Goal: Task Accomplishment & Management: Use online tool/utility

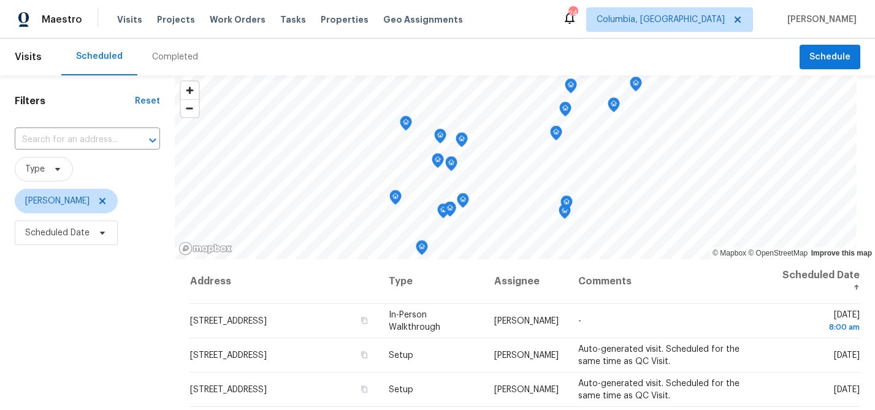
click at [158, 53] on div "Completed" at bounding box center [175, 57] width 46 height 12
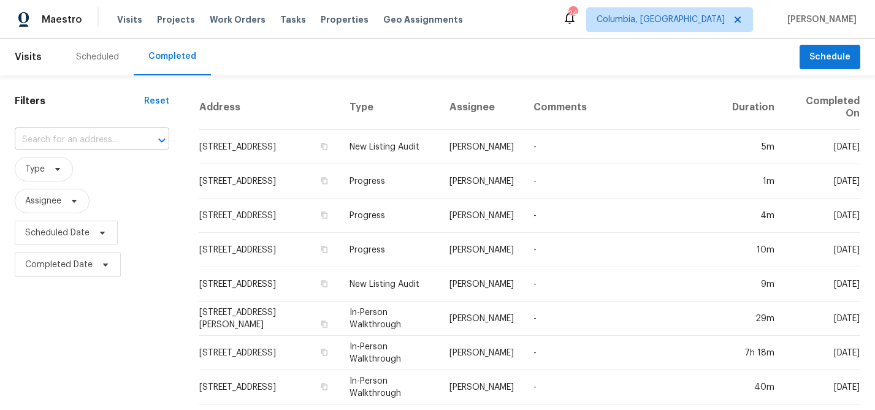
click at [39, 134] on input "text" at bounding box center [75, 140] width 120 height 19
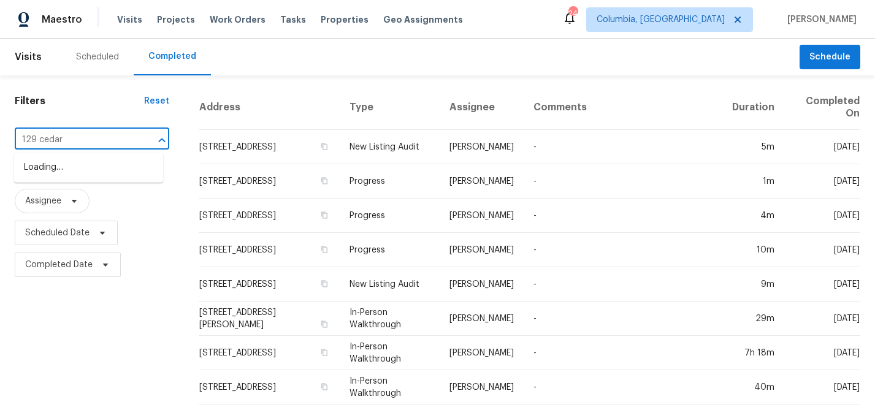
type input "129 cedar"
click at [48, 164] on li "129 Cedar Field Ln, Columbia, SC 29212" at bounding box center [88, 168] width 149 height 20
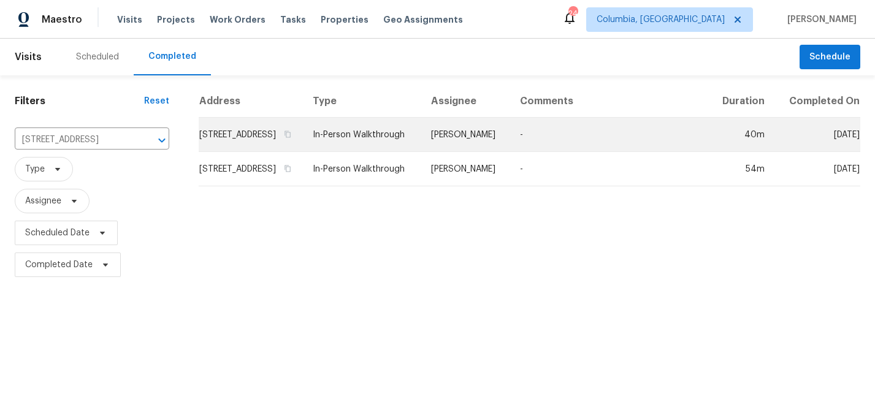
click at [253, 146] on td "129 Cedar Field Ln, Columbia, SC 29212" at bounding box center [251, 135] width 104 height 34
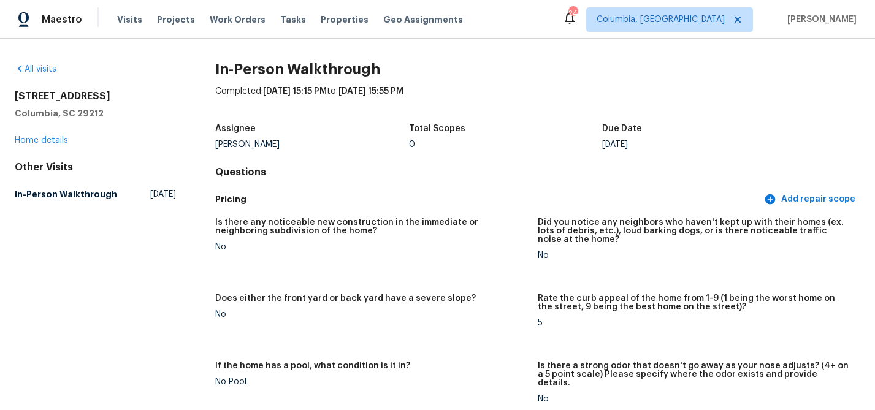
scroll to position [4, 0]
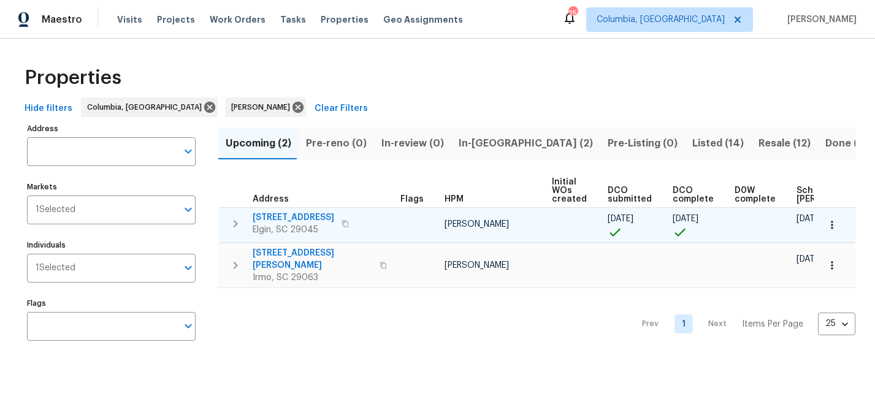
click at [269, 213] on span "1009 Cherry Ln" at bounding box center [294, 218] width 82 height 12
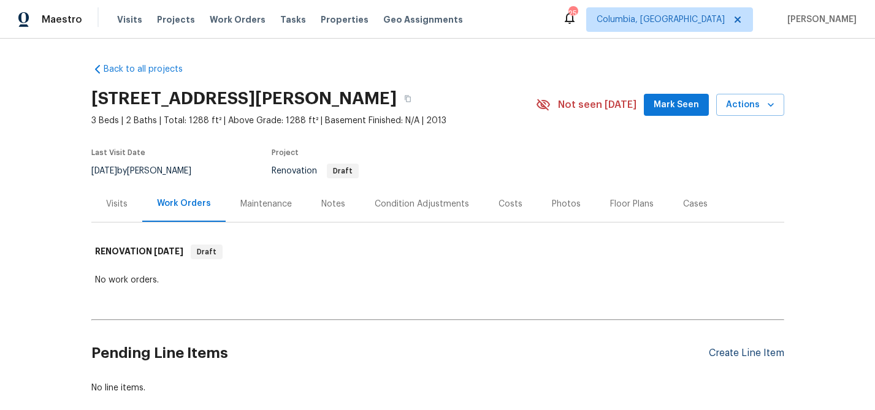
click at [721, 351] on div "Create Line Item" at bounding box center [746, 354] width 75 height 12
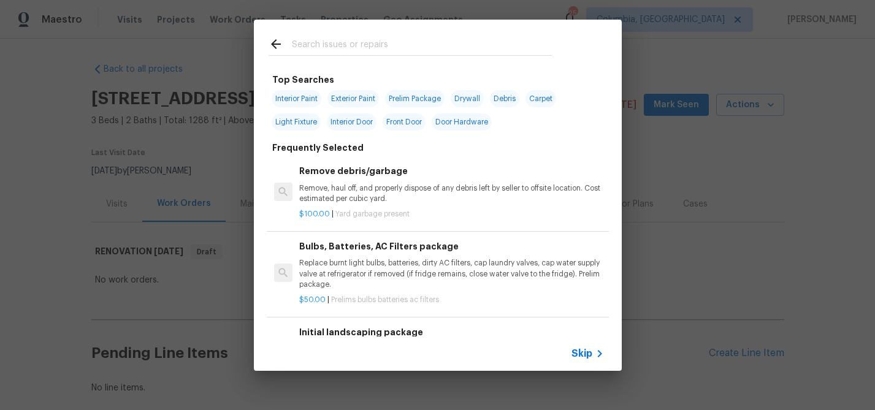
click at [316, 46] on input "text" at bounding box center [422, 46] width 260 height 18
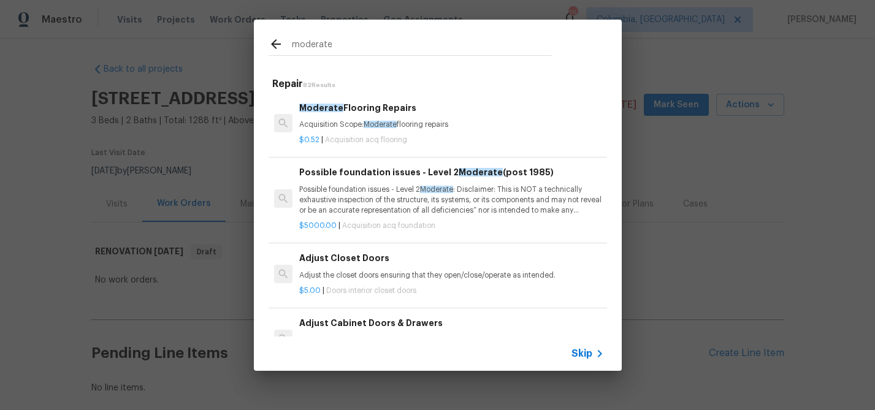
type input "moderate"
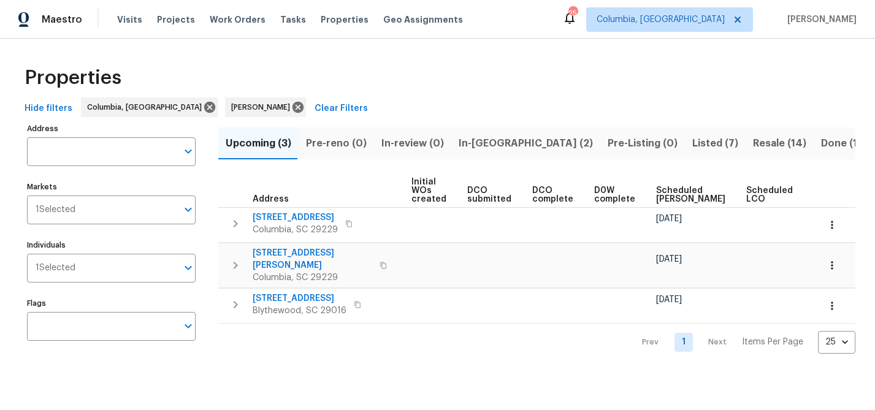
scroll to position [0, 149]
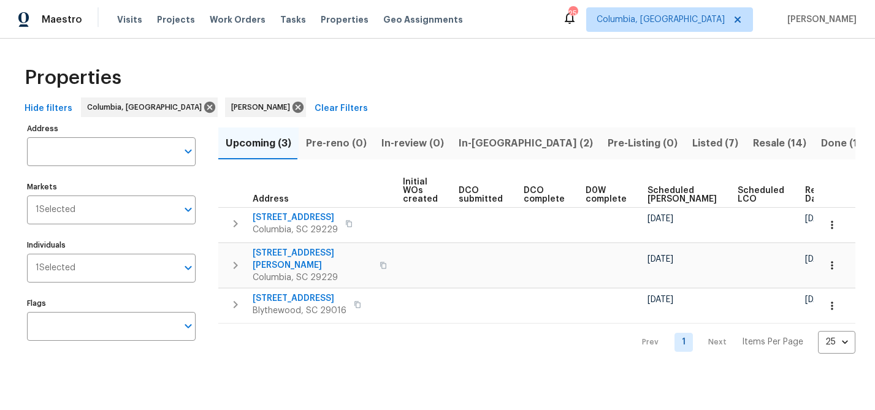
click at [483, 139] on span "In-reno (2)" at bounding box center [526, 143] width 134 height 17
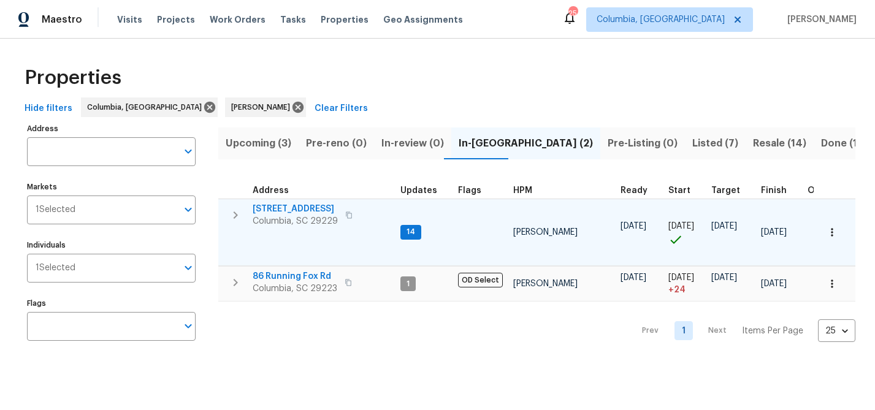
click at [267, 210] on span "136 Bliss Ln" at bounding box center [295, 209] width 85 height 12
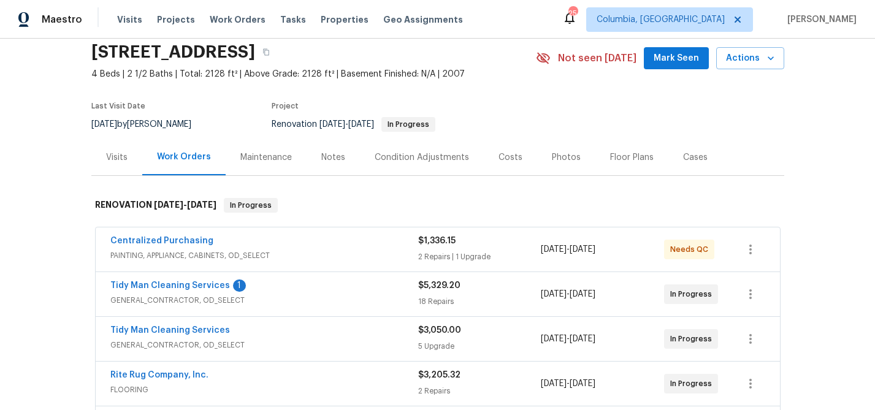
scroll to position [45, 0]
click at [755, 69] on button "Actions" at bounding box center [750, 59] width 68 height 23
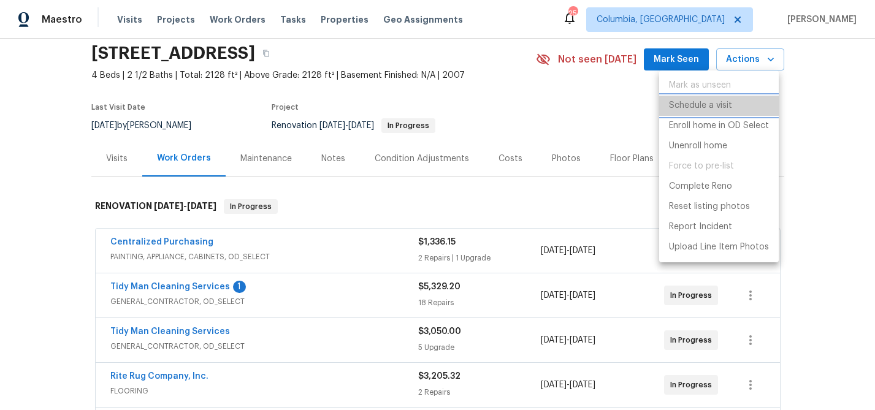
click at [726, 100] on p "Schedule a visit" at bounding box center [700, 105] width 63 height 13
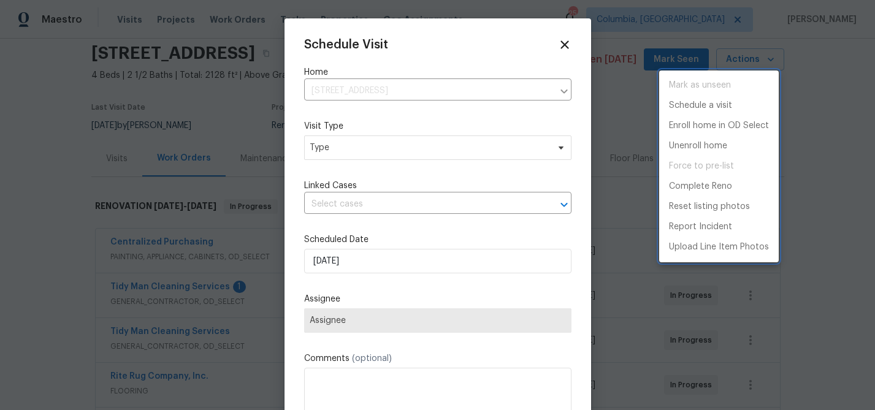
click at [315, 150] on div at bounding box center [437, 205] width 875 height 410
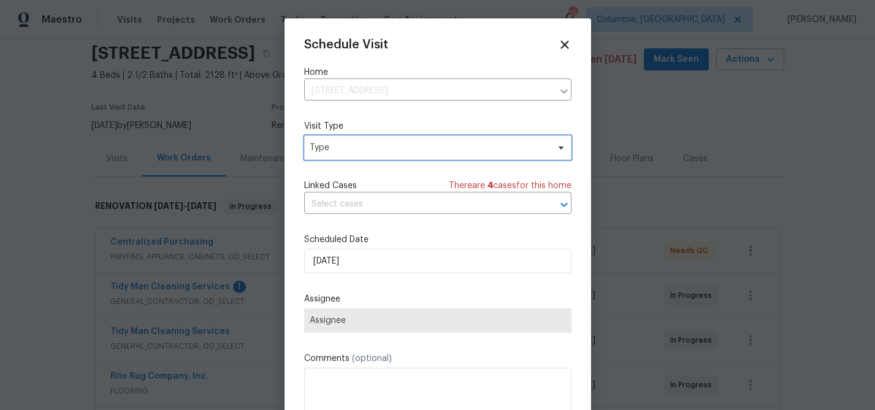
click at [316, 147] on span "Type" at bounding box center [429, 148] width 239 height 12
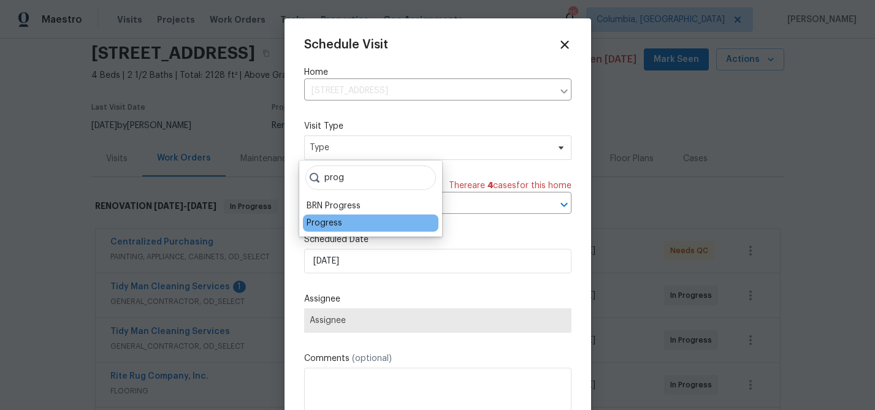
type input "prog"
click at [325, 224] on div "Progress" at bounding box center [325, 223] width 36 height 12
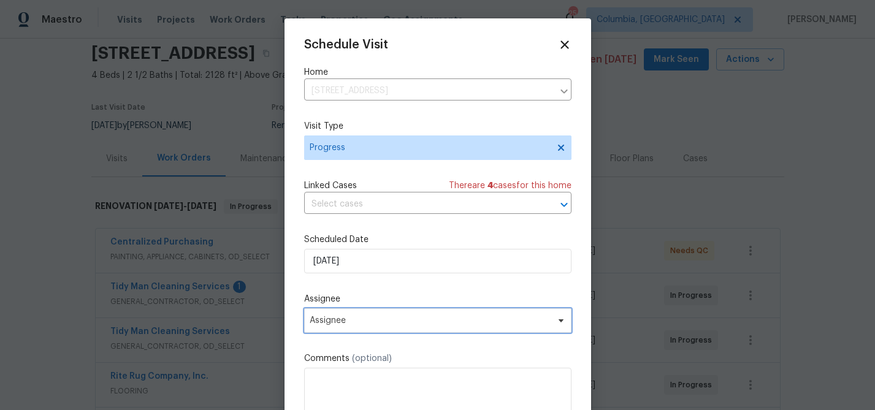
click at [395, 319] on span "Assignee" at bounding box center [430, 321] width 240 height 10
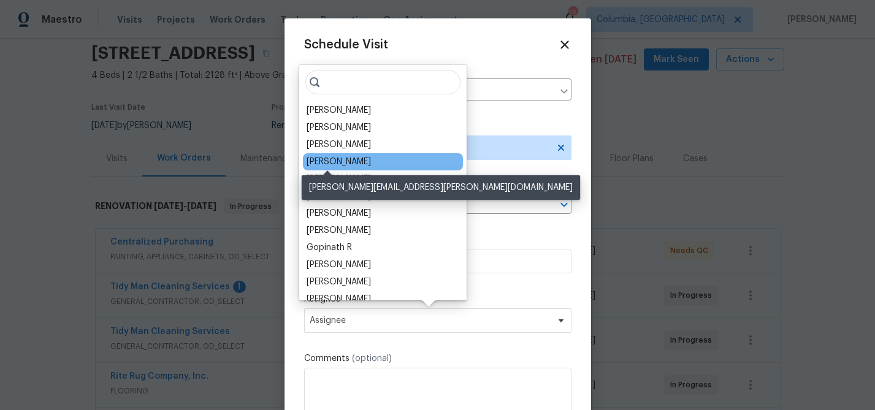
click at [323, 159] on div "[PERSON_NAME]" at bounding box center [339, 162] width 64 height 12
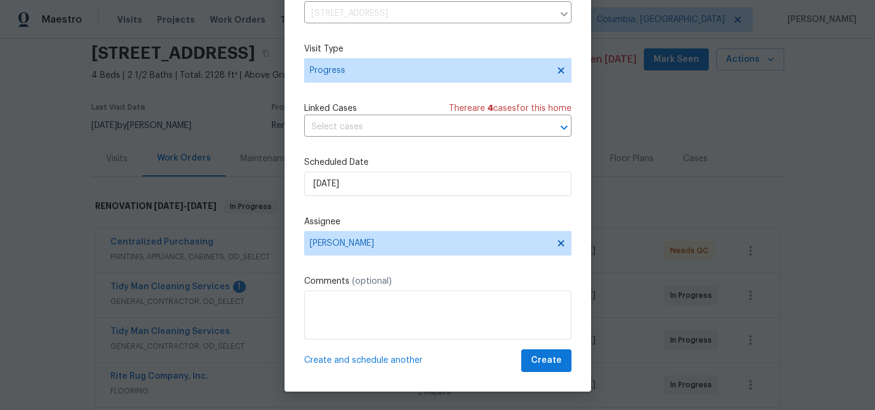
scroll to position [52, 0]
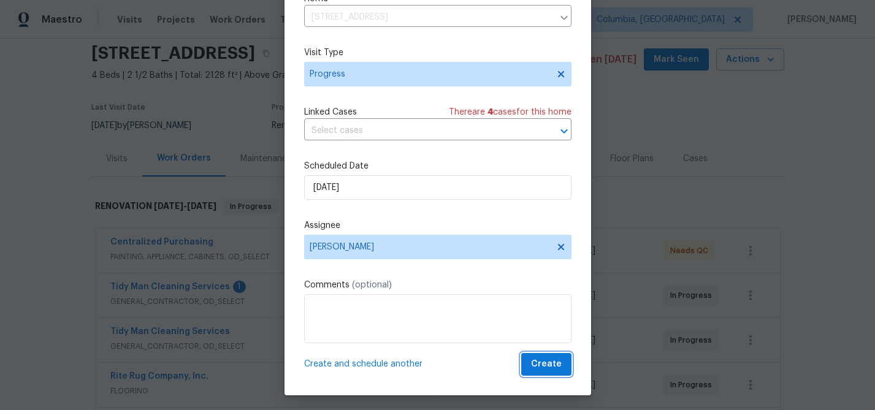
click at [531, 365] on span "Create" at bounding box center [546, 364] width 31 height 15
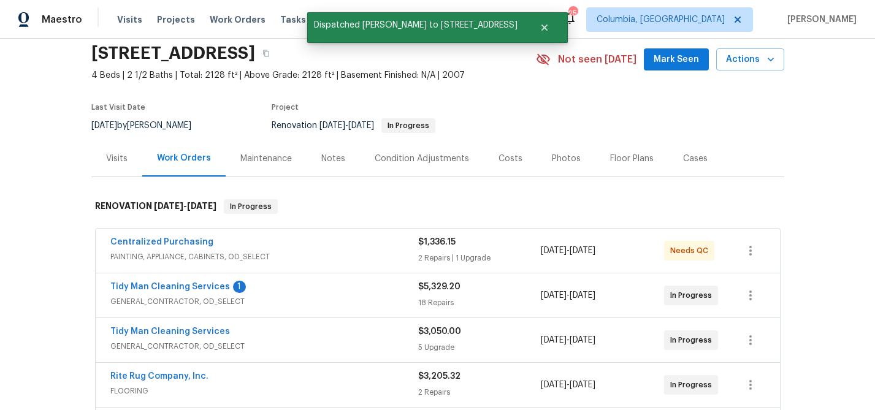
scroll to position [0, 0]
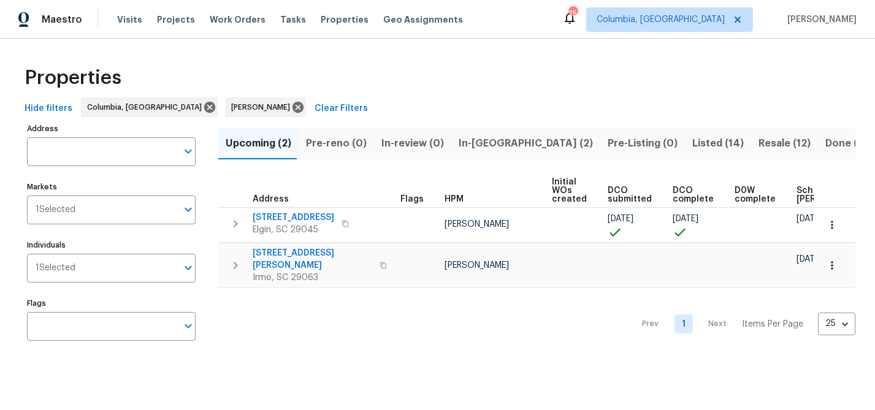
click at [473, 147] on span "In-reno (2)" at bounding box center [526, 143] width 134 height 17
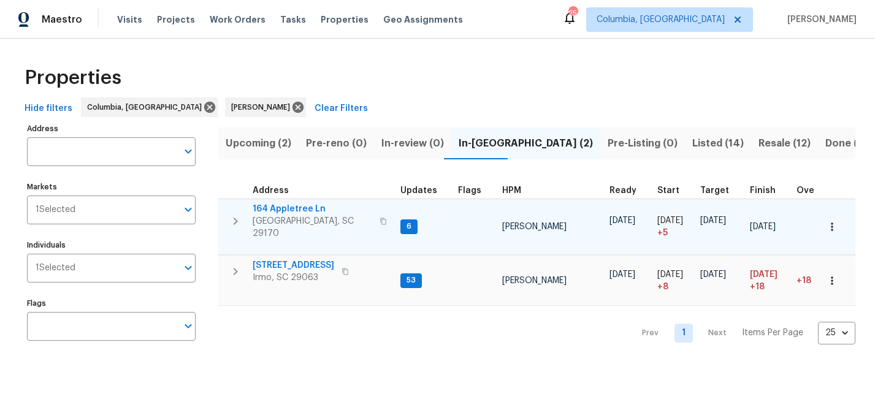
click at [289, 209] on span "164 Appletree Ln" at bounding box center [313, 209] width 120 height 12
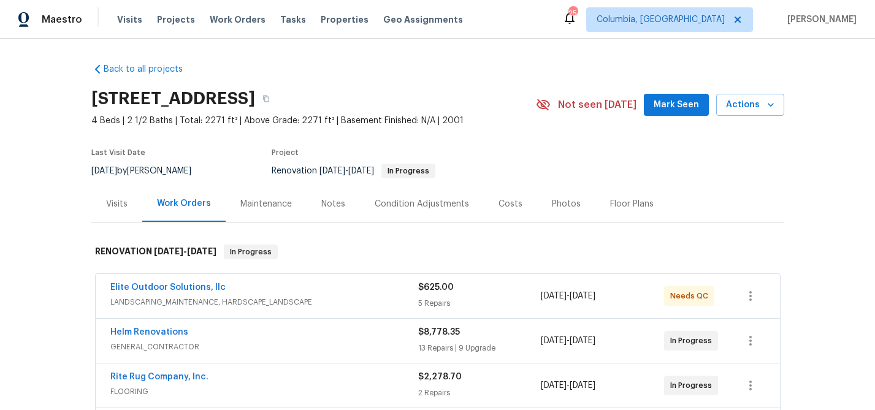
scroll to position [139, 0]
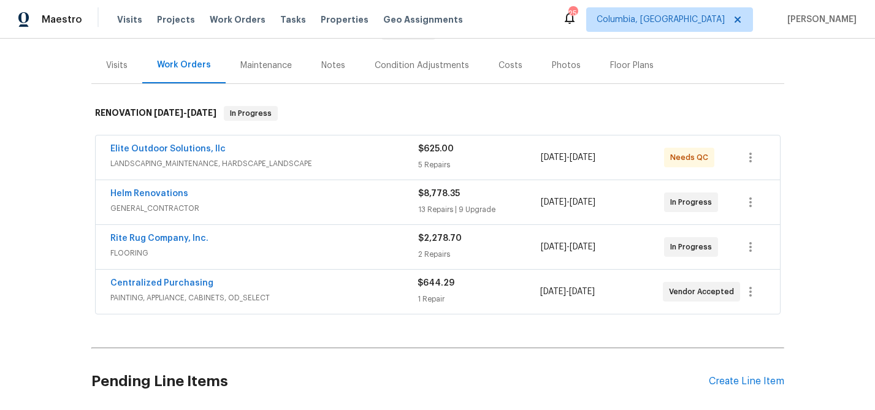
click at [312, 64] on div "Notes" at bounding box center [333, 65] width 53 height 36
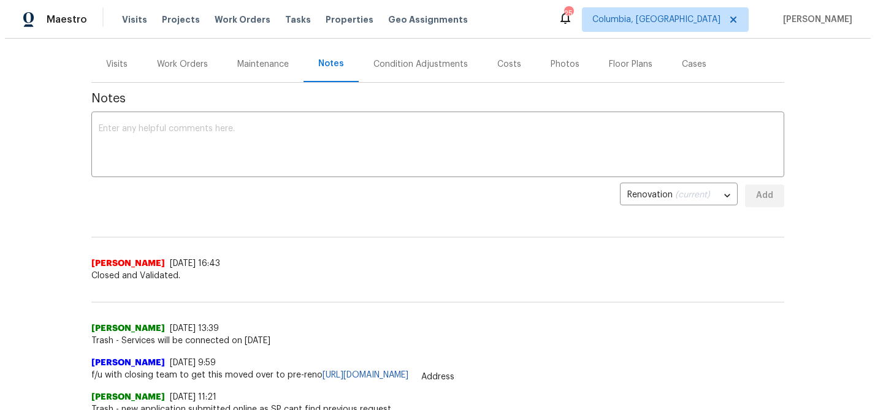
scroll to position [131, 0]
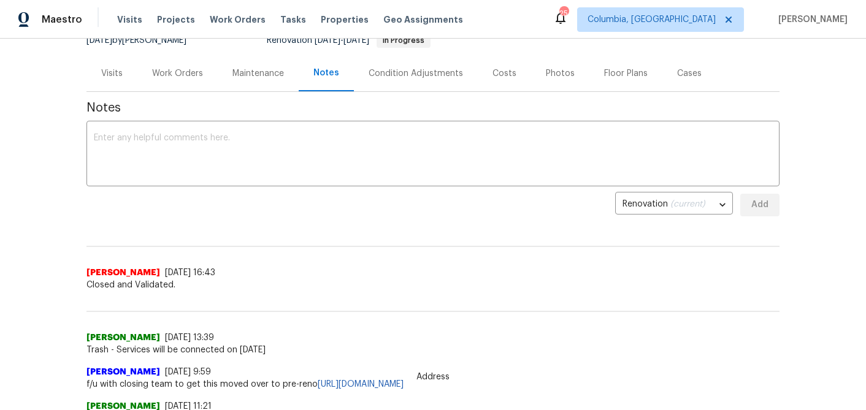
click at [163, 65] on div "Work Orders" at bounding box center [177, 73] width 80 height 36
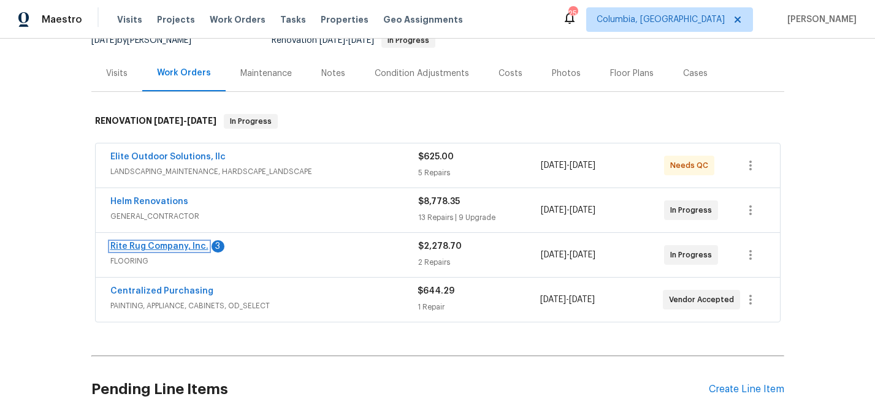
click at [191, 245] on link "Rite Rug Company, Inc." at bounding box center [159, 246] width 98 height 9
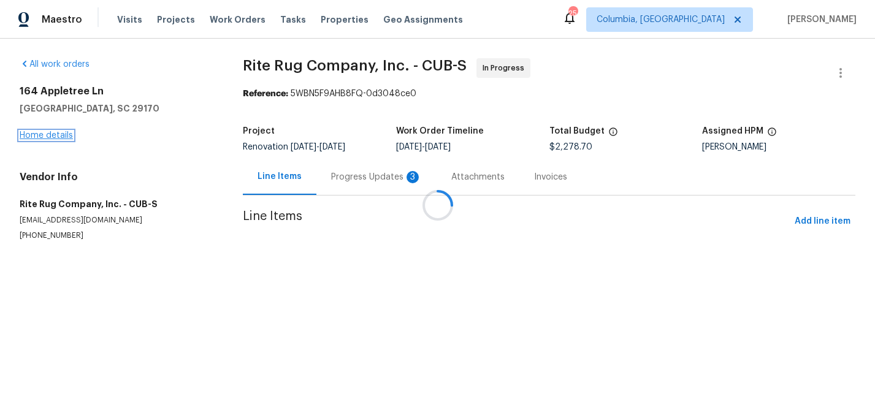
click at [53, 136] on link "Home details" at bounding box center [46, 135] width 53 height 9
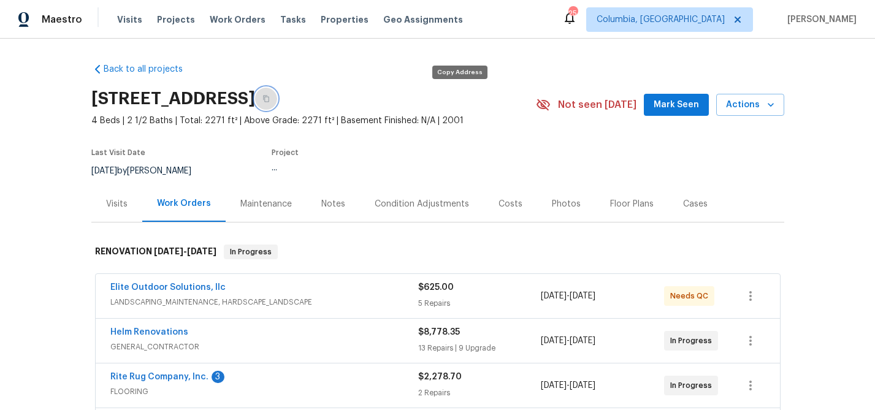
click at [270, 96] on icon "button" at bounding box center [265, 98] width 7 height 7
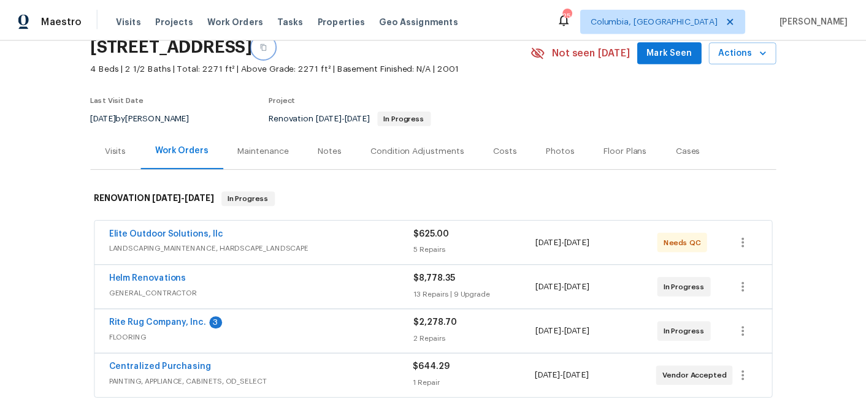
scroll to position [90, 0]
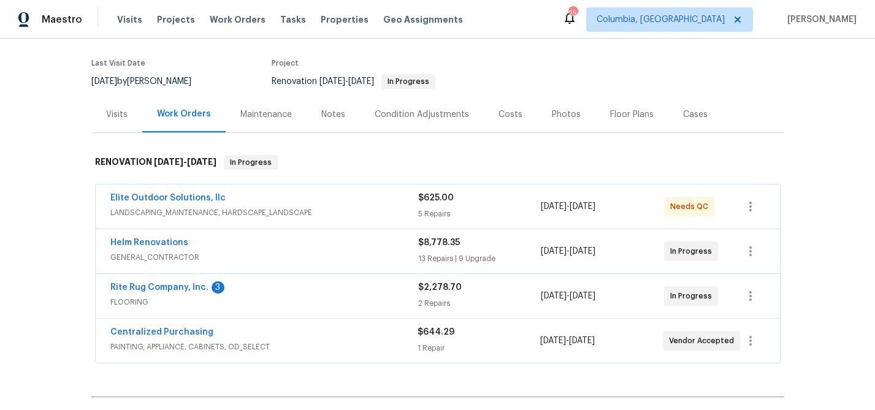
click at [329, 109] on div "Notes" at bounding box center [333, 115] width 24 height 12
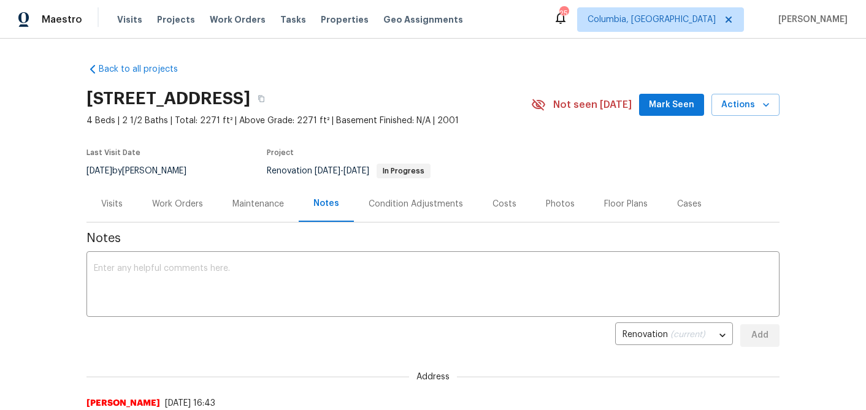
click at [181, 216] on div "Work Orders" at bounding box center [177, 204] width 80 height 36
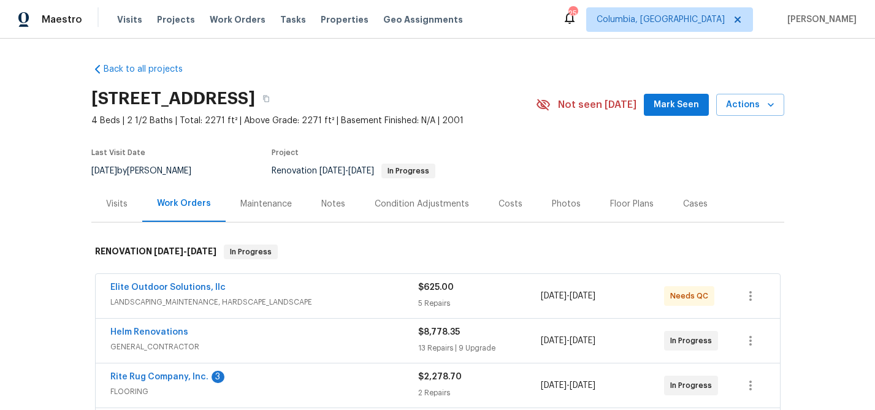
scroll to position [158, 0]
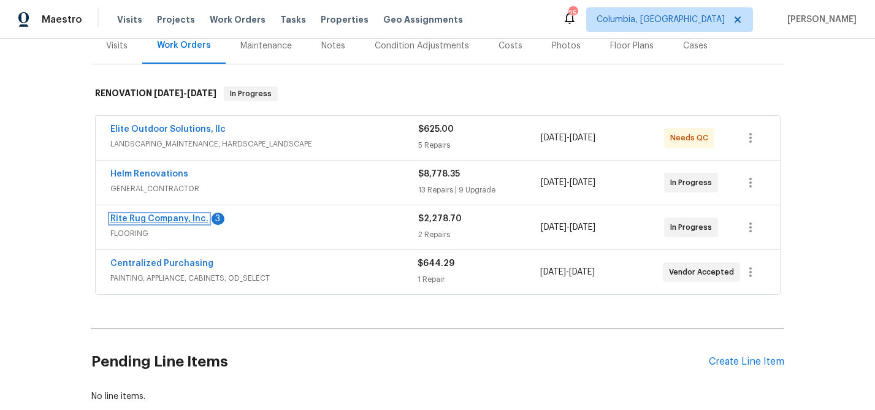
click at [188, 216] on link "Rite Rug Company, Inc." at bounding box center [159, 219] width 98 height 9
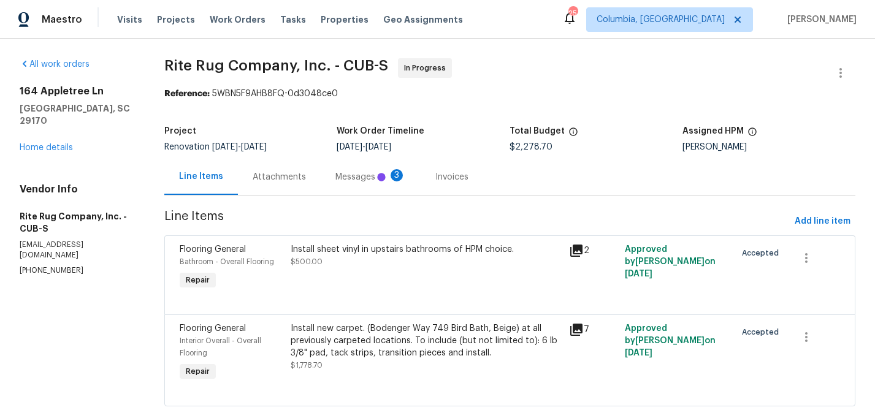
click at [335, 178] on div "Messages 3" at bounding box center [370, 177] width 71 height 12
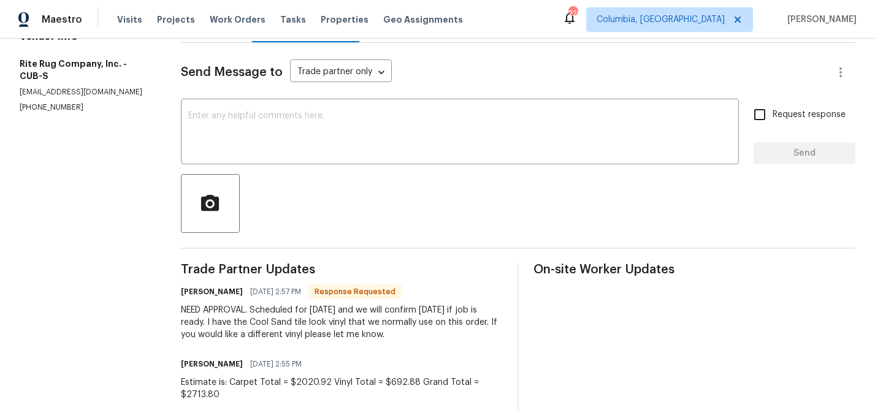
scroll to position [85, 0]
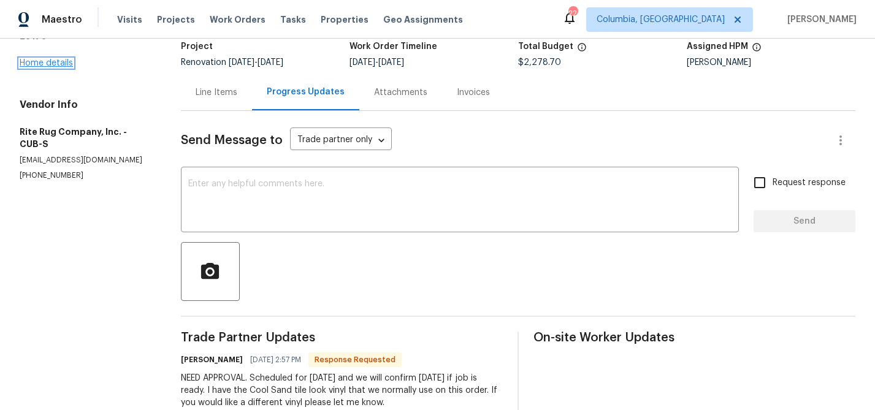
click at [63, 59] on link "Home details" at bounding box center [46, 63] width 53 height 9
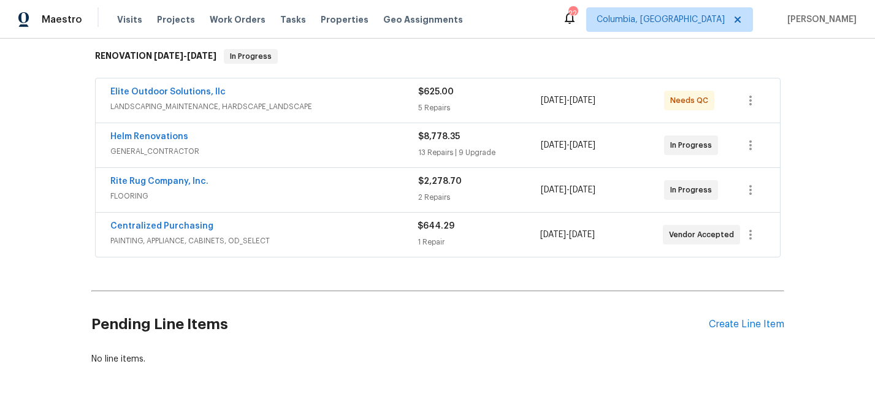
scroll to position [197, 0]
click at [251, 105] on span "LANDSCAPING_MAINTENANCE, HARDSCAPE_LANDSCAPE" at bounding box center [264, 105] width 308 height 12
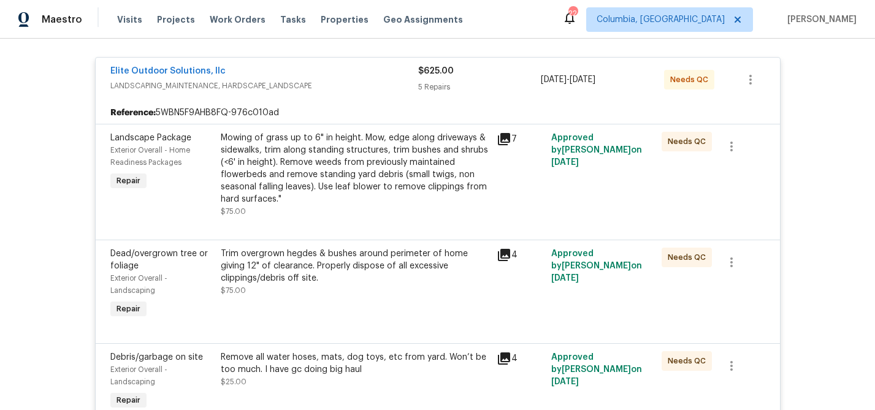
scroll to position [265, 0]
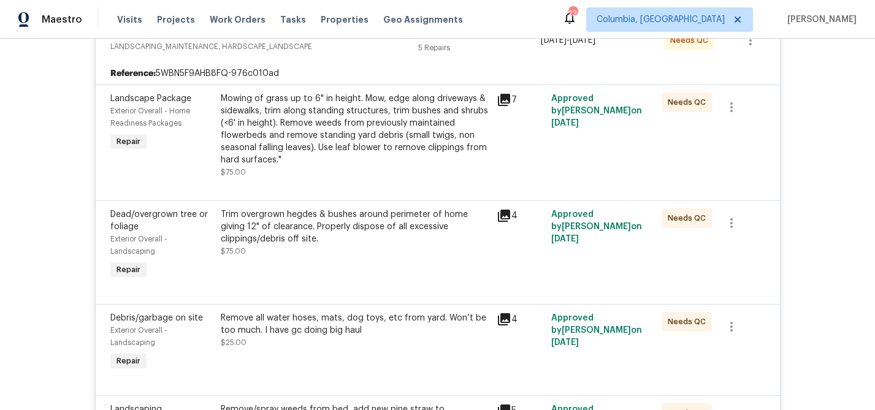
click at [500, 100] on icon at bounding box center [504, 100] width 15 height 15
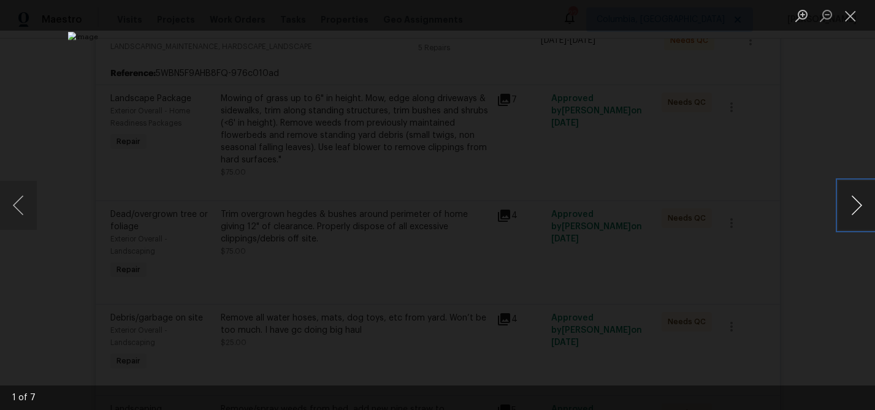
click at [866, 213] on button "Next image" at bounding box center [856, 205] width 37 height 49
click at [742, 353] on div "Lightbox" at bounding box center [437, 205] width 875 height 410
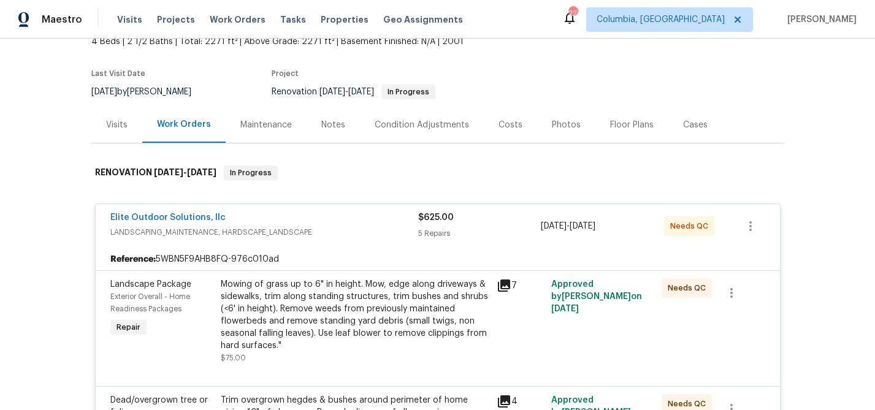
scroll to position [0, 0]
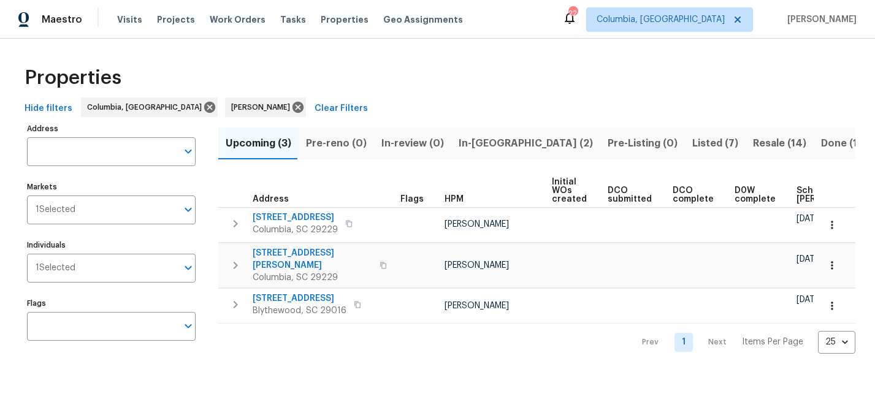
click at [692, 141] on span "Listed (7)" at bounding box center [715, 143] width 46 height 17
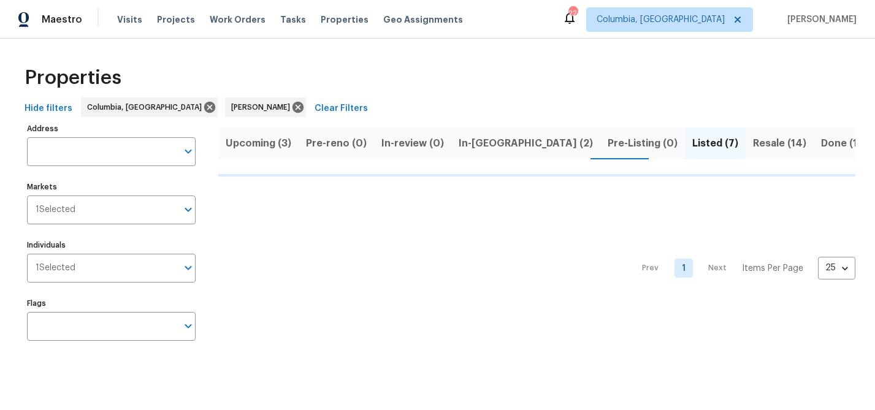
click at [692, 142] on span "Listed (7)" at bounding box center [715, 143] width 46 height 17
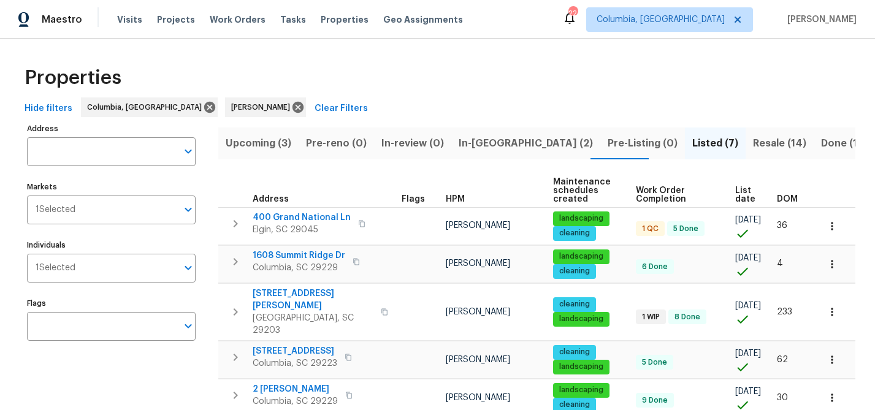
click at [778, 197] on span "DOM" at bounding box center [787, 199] width 21 height 9
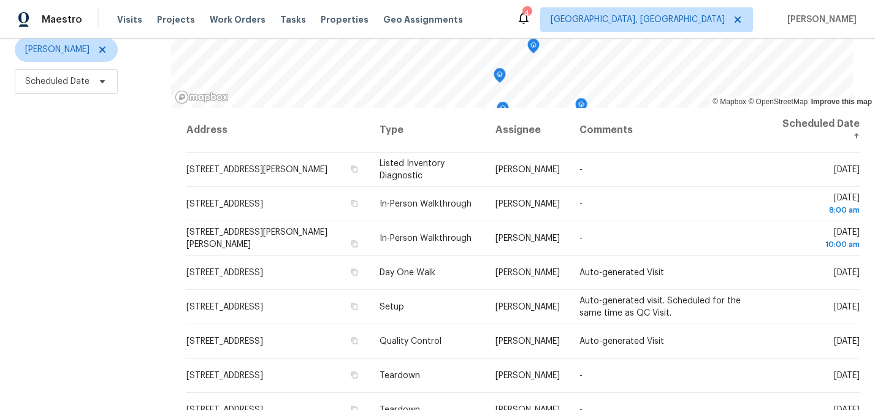
scroll to position [120, 0]
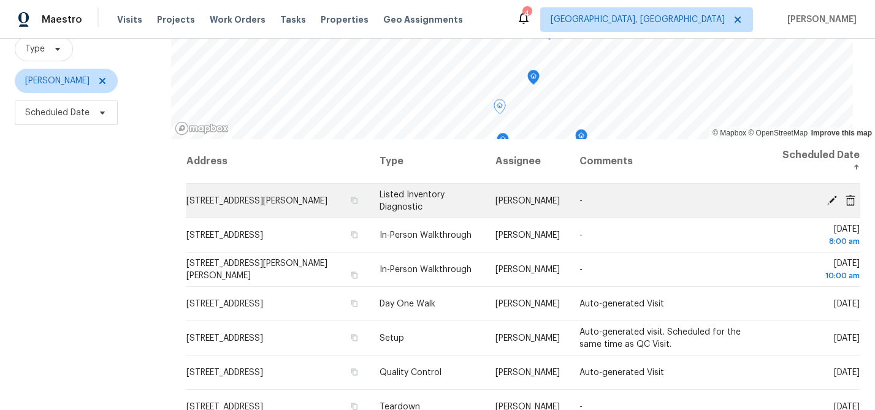
click at [309, 200] on td "136 Winding River Dr, Johns Island, SC 29455" at bounding box center [278, 201] width 184 height 34
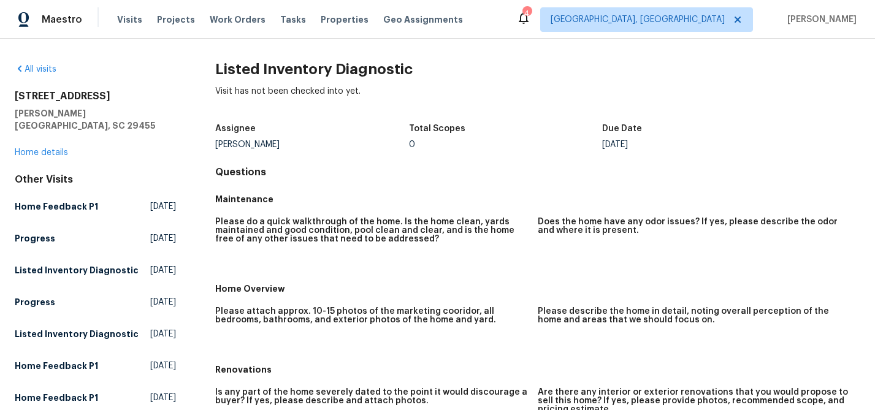
click at [21, 135] on div "136 Winding River Dr Johns Island, SC 29455 Home details" at bounding box center [95, 124] width 161 height 69
click at [25, 148] on link "Home details" at bounding box center [41, 152] width 53 height 9
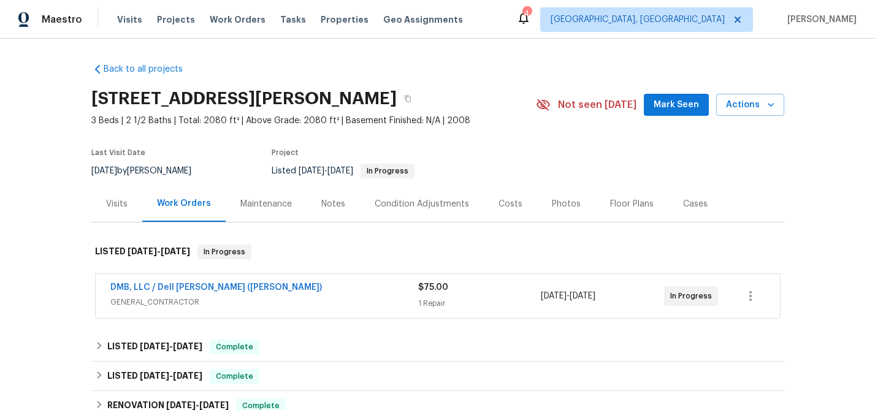
click at [106, 202] on div "Visits" at bounding box center [116, 204] width 21 height 12
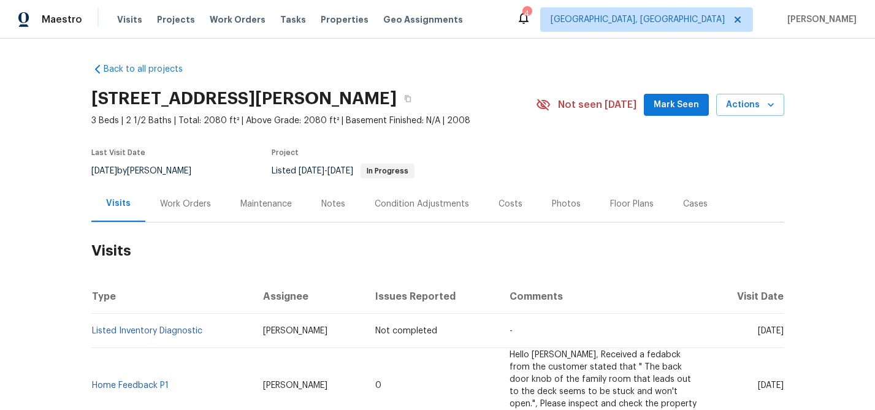
scroll to position [1, 0]
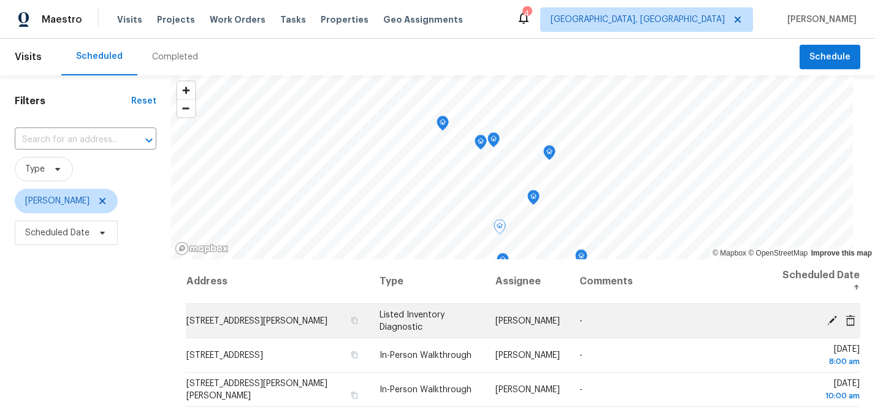
click at [846, 323] on icon at bounding box center [851, 320] width 10 height 11
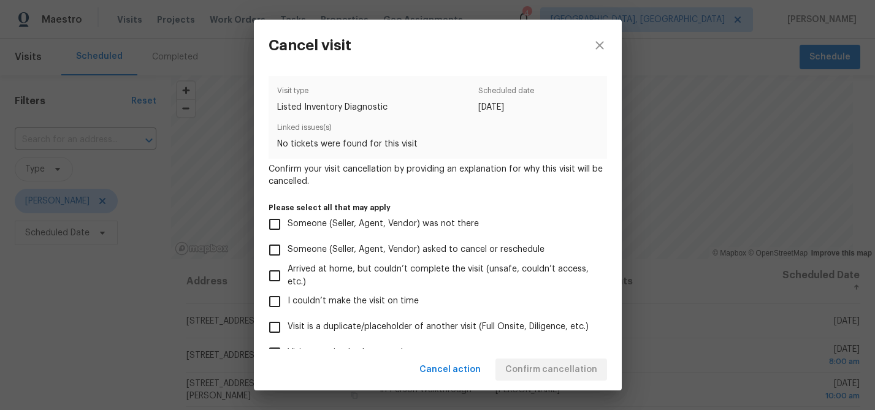
scroll to position [131, 0]
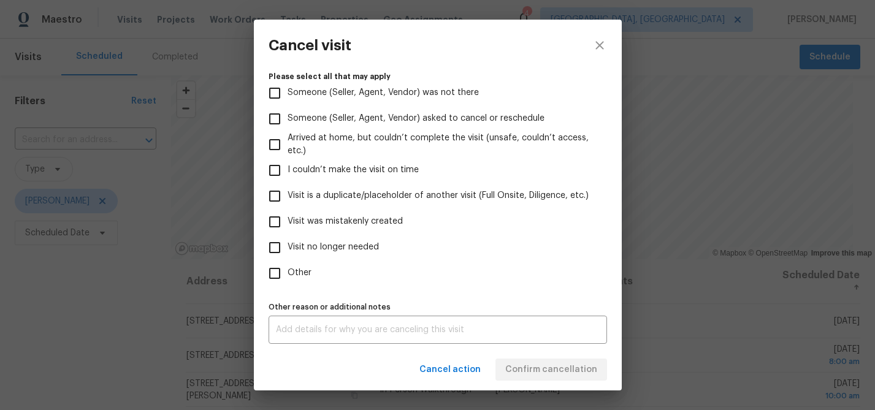
click at [360, 221] on span "Visit was mistakenly created" at bounding box center [345, 221] width 115 height 13
click at [288, 221] on input "Visit was mistakenly created" at bounding box center [275, 222] width 26 height 26
checkbox input "true"
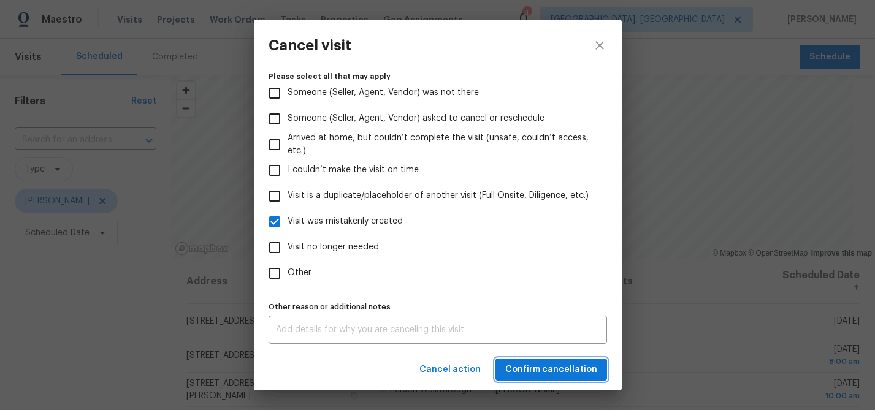
click at [555, 362] on span "Confirm cancellation" at bounding box center [551, 369] width 92 height 15
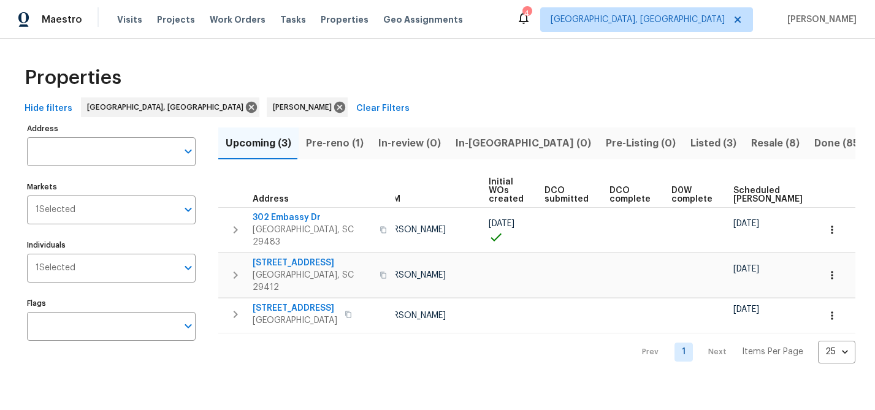
scroll to position [0, 66]
click at [354, 142] on span "Pre-reno (1)" at bounding box center [335, 143] width 58 height 17
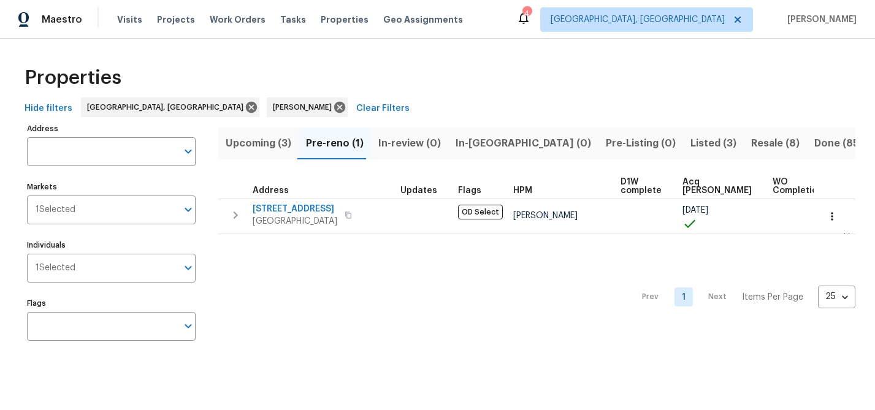
click at [690, 142] on span "Listed (3)" at bounding box center [713, 143] width 46 height 17
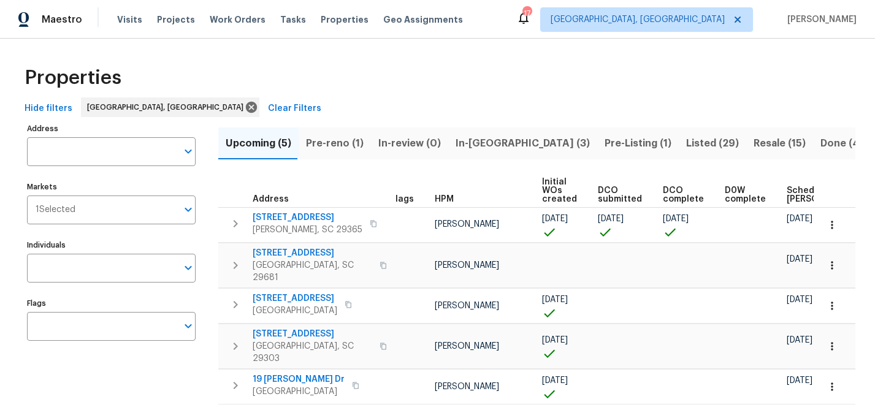
scroll to position [0, 9]
click at [338, 155] on button "Pre-reno (1)" at bounding box center [335, 144] width 72 height 32
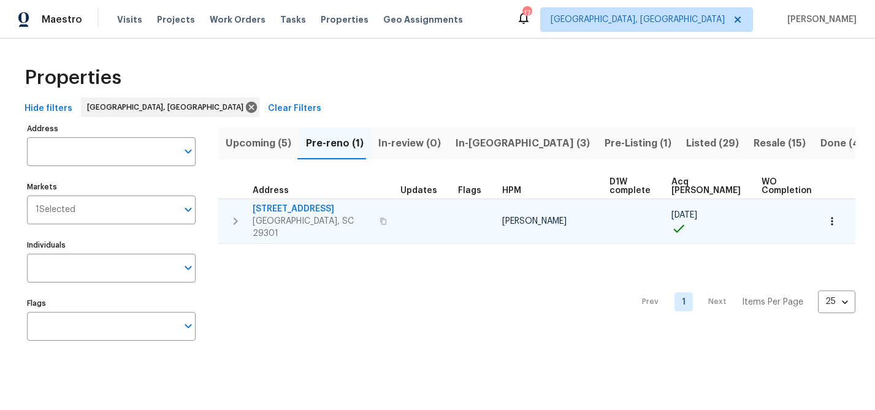
click at [310, 207] on span "[STREET_ADDRESS]" at bounding box center [313, 209] width 120 height 12
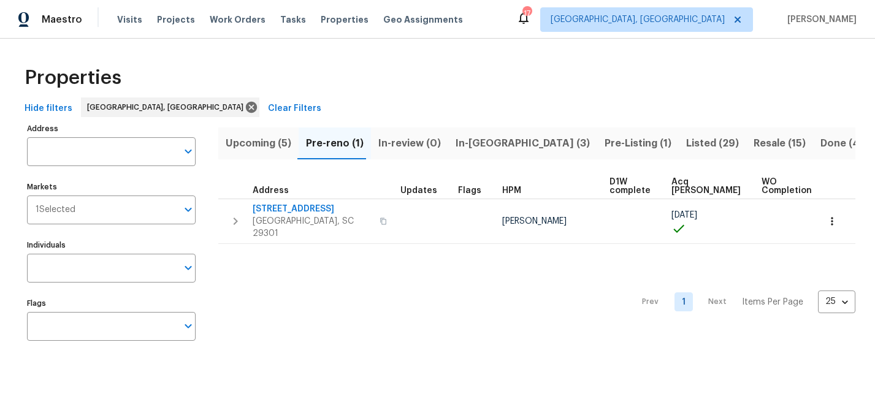
click at [477, 145] on span "In-[GEOGRAPHIC_DATA] (3)" at bounding box center [523, 143] width 134 height 17
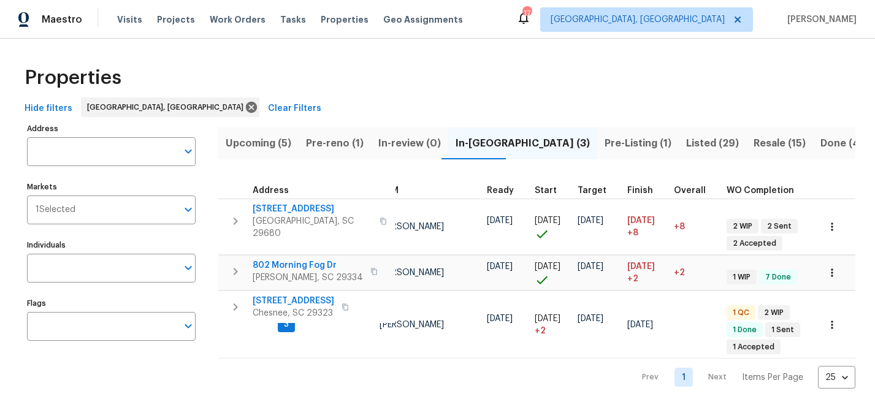
scroll to position [0, 124]
click at [605, 145] on span "Pre-Listing (1)" at bounding box center [638, 143] width 67 height 17
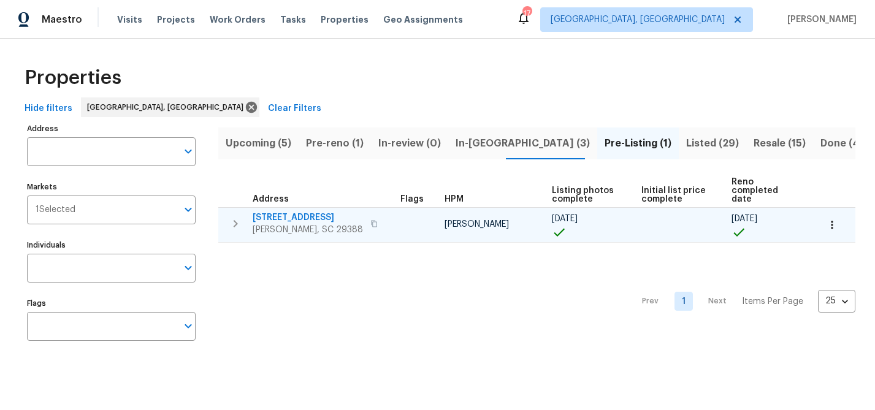
click at [299, 216] on span "[STREET_ADDRESS]" at bounding box center [308, 218] width 110 height 12
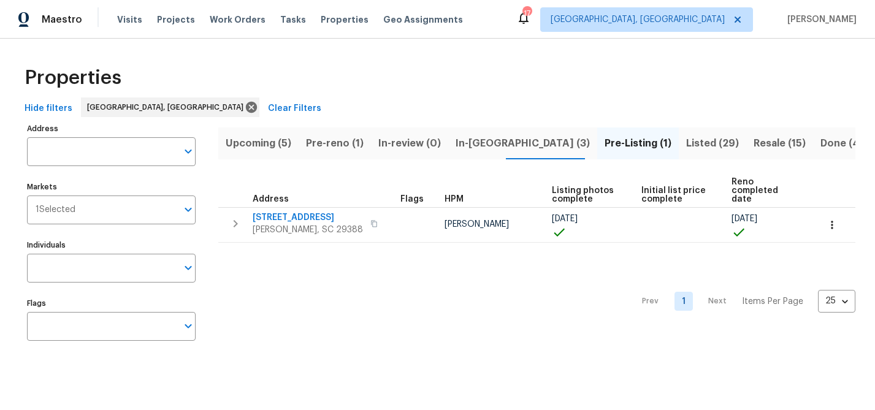
click at [754, 143] on span "Resale (15)" at bounding box center [780, 143] width 52 height 17
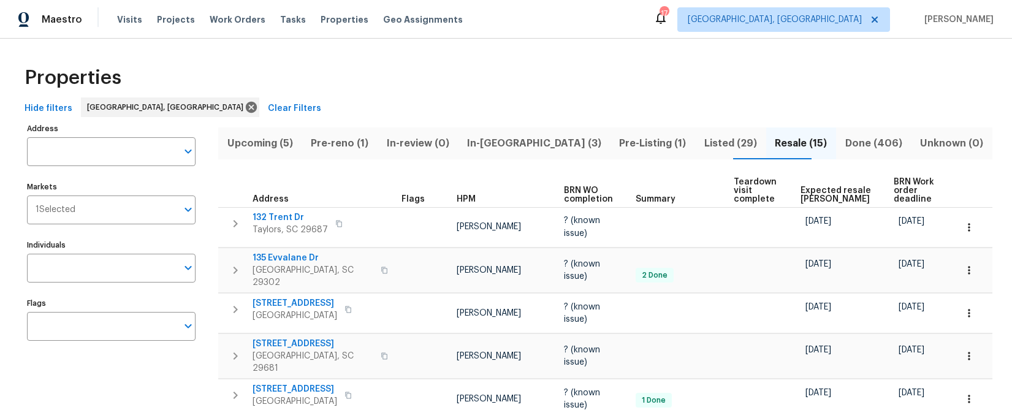
click at [830, 196] on span "Expected resale COE" at bounding box center [837, 194] width 72 height 17
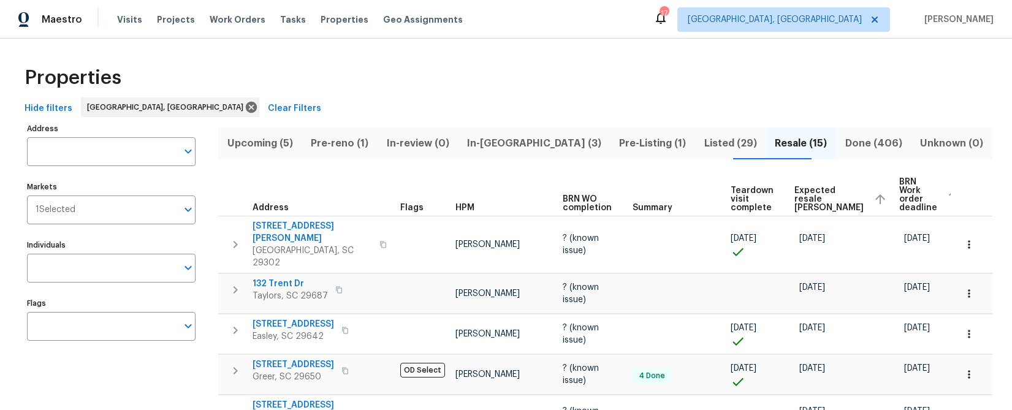
click at [703, 136] on span "Listed (29)" at bounding box center [731, 143] width 56 height 17
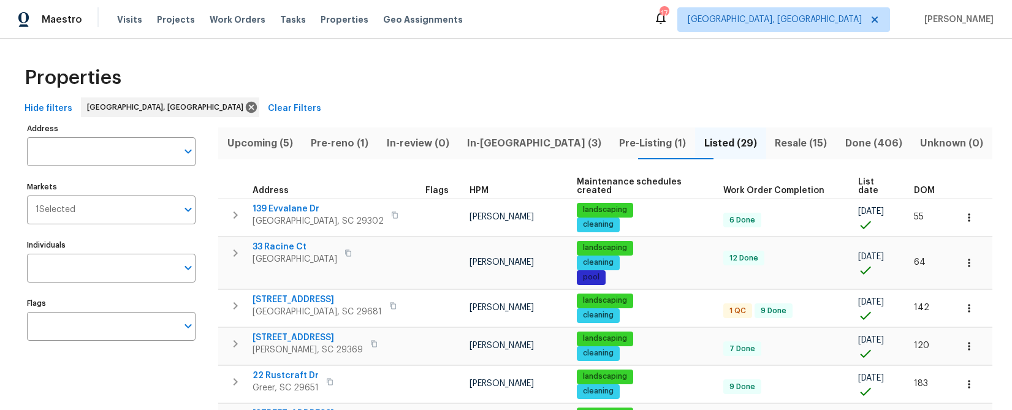
click at [874, 186] on span "DOM" at bounding box center [924, 190] width 21 height 9
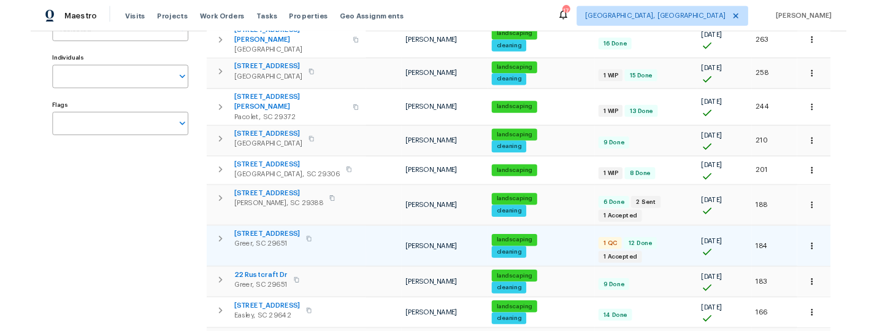
scroll to position [212, 0]
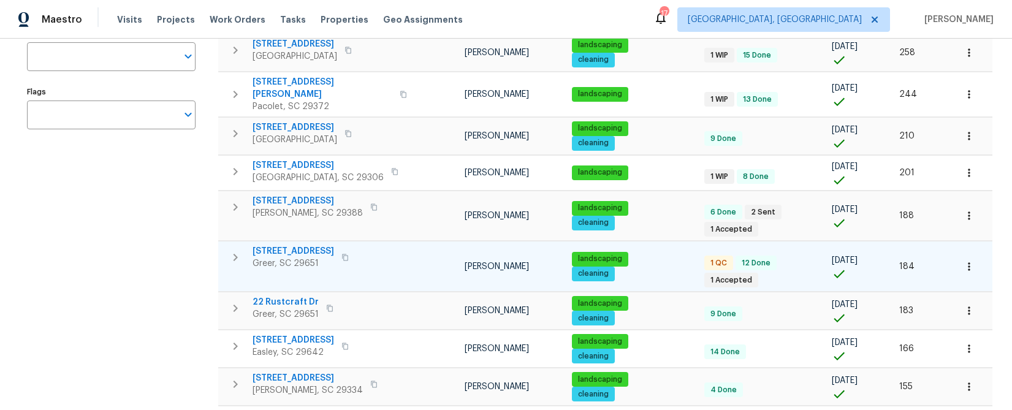
click at [334, 245] on span "504 American Legion Rd" at bounding box center [294, 251] width 82 height 12
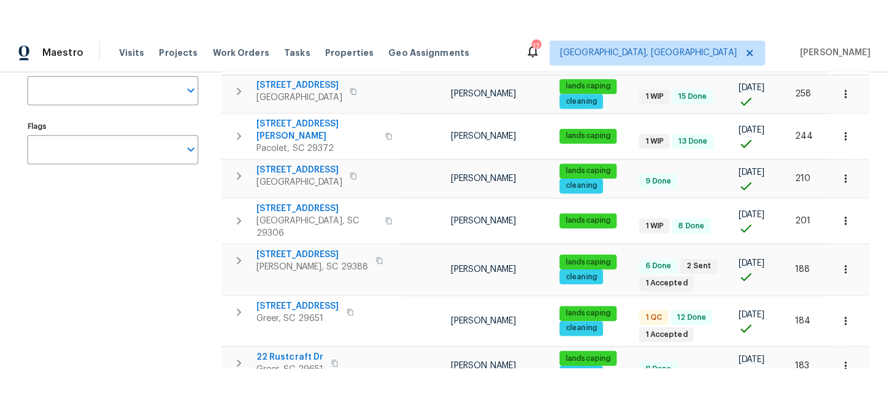
scroll to position [0, 0]
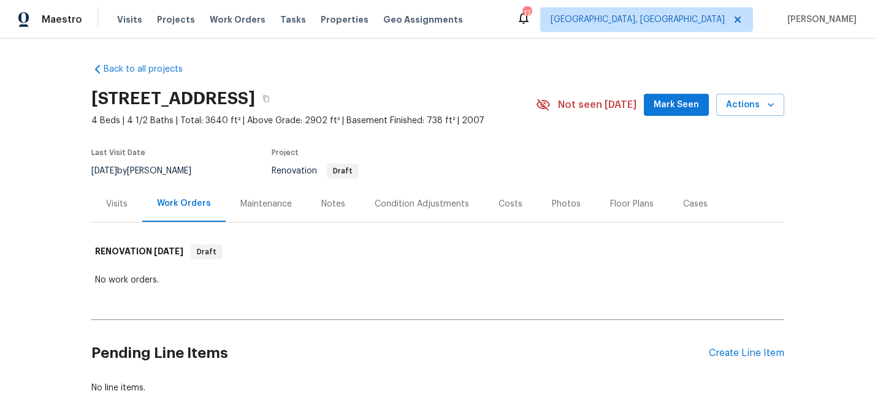
click at [109, 208] on div "Visits" at bounding box center [116, 204] width 21 height 12
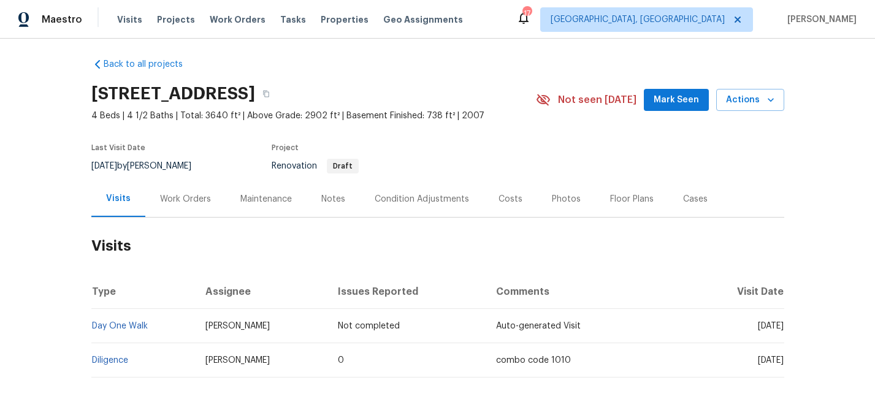
scroll to position [6, 0]
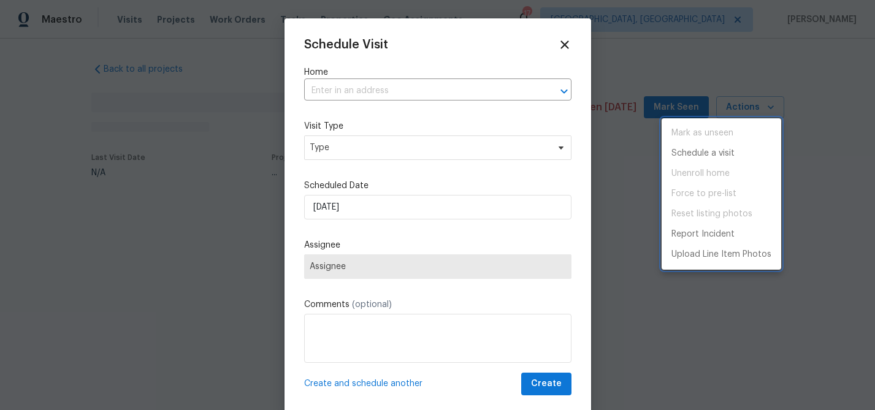
click at [332, 158] on div at bounding box center [437, 205] width 875 height 410
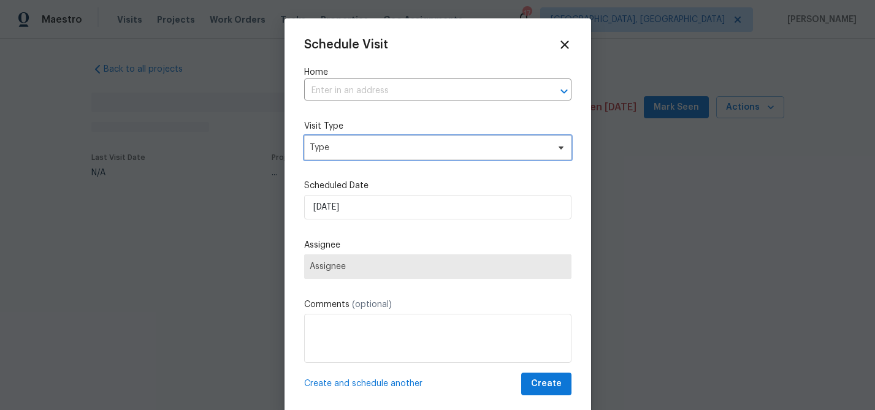
click at [337, 145] on span "Type" at bounding box center [429, 148] width 239 height 12
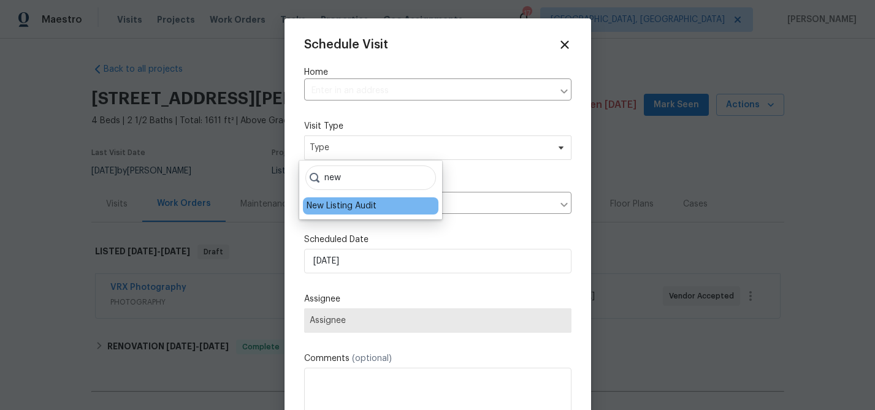
type input "new"
click at [326, 205] on div "New Listing Audit" at bounding box center [342, 206] width 70 height 12
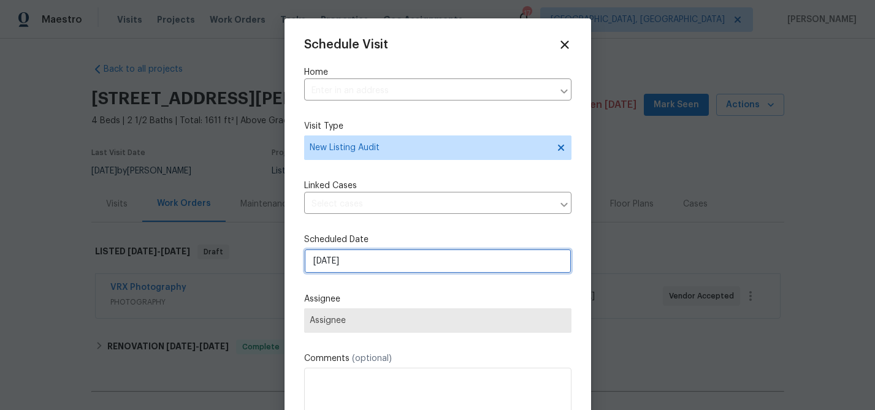
click at [318, 263] on input "[DATE]" at bounding box center [437, 261] width 267 height 25
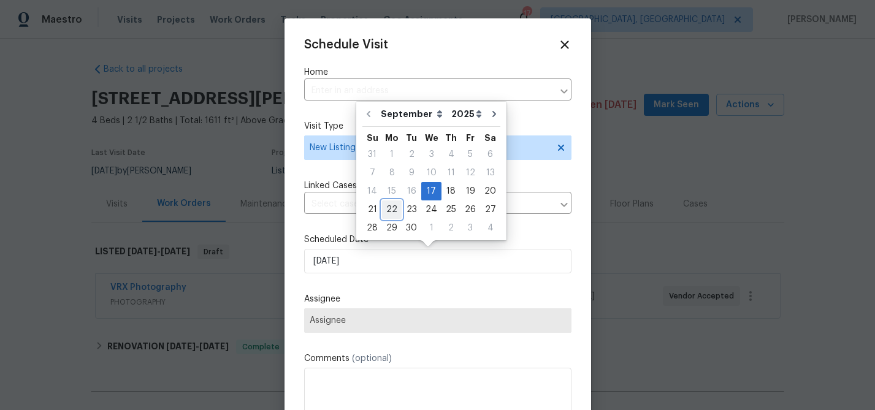
click at [395, 210] on div "22" at bounding box center [392, 209] width 20 height 17
type input "9/22/2025"
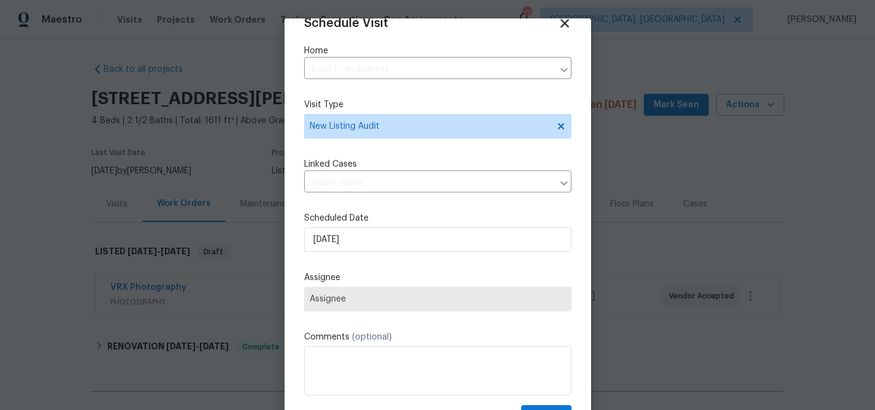
click at [560, 22] on icon at bounding box center [564, 23] width 9 height 9
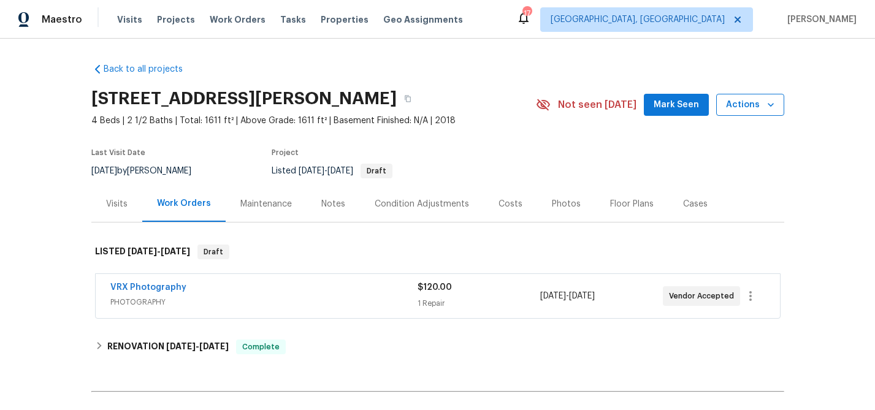
click at [741, 106] on span "Actions" at bounding box center [750, 105] width 48 height 15
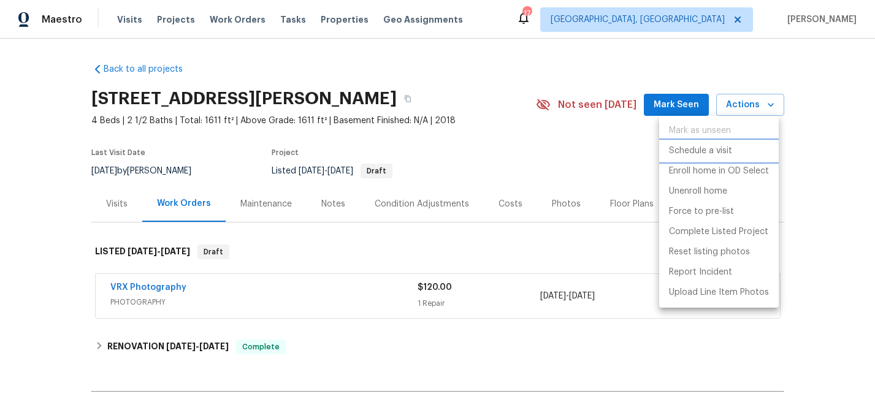
click at [714, 147] on p "Schedule a visit" at bounding box center [700, 151] width 63 height 13
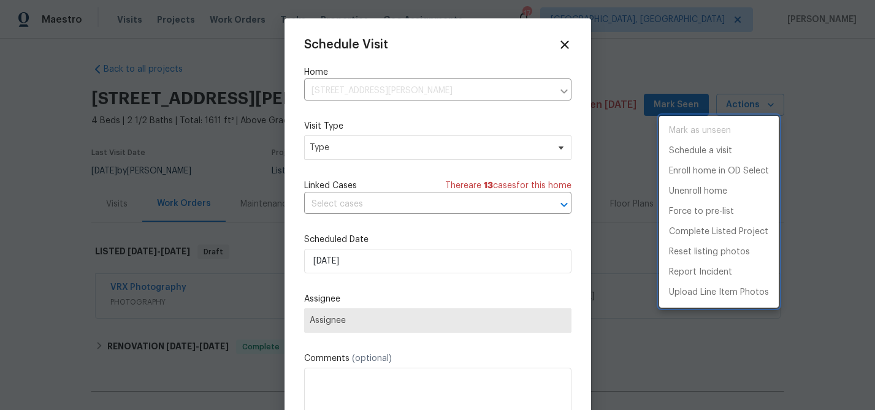
click at [348, 153] on div at bounding box center [437, 205] width 875 height 410
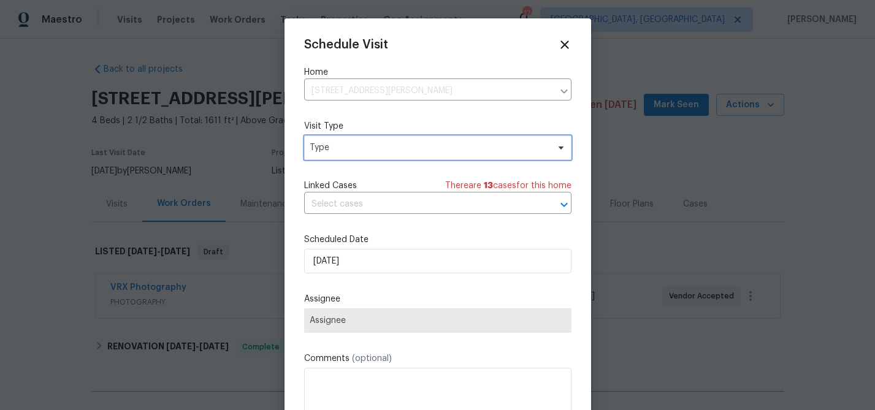
click at [348, 152] on span "Type" at bounding box center [429, 148] width 239 height 12
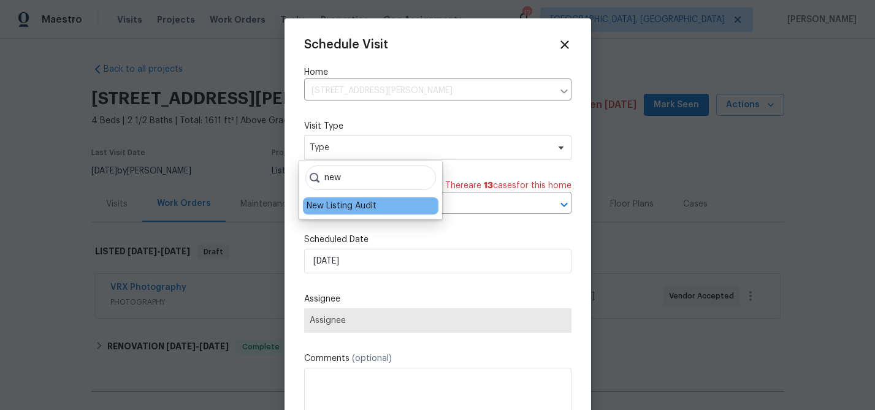
type input "new"
click at [325, 205] on div "New Listing Audit" at bounding box center [342, 206] width 70 height 12
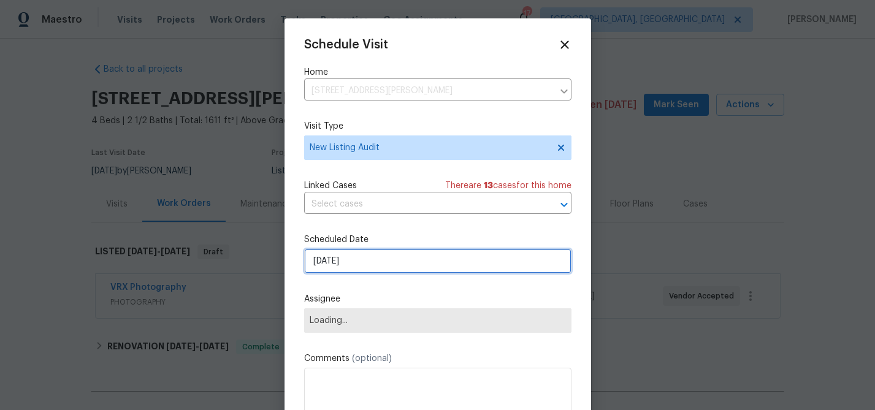
click at [321, 261] on input "[DATE]" at bounding box center [437, 261] width 267 height 25
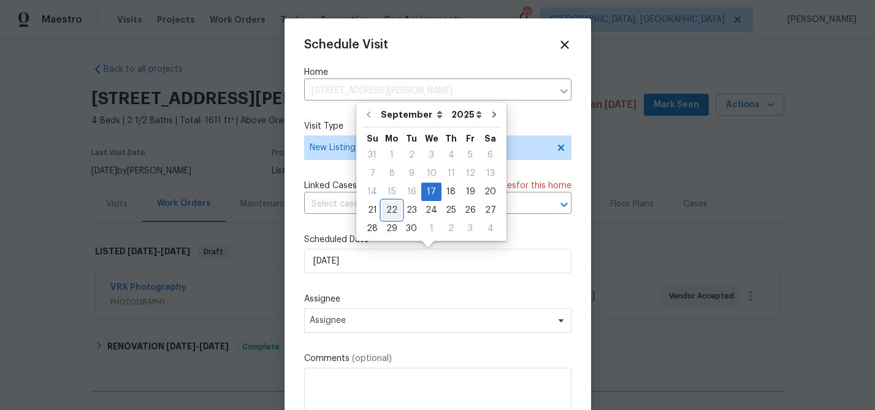
click at [386, 212] on div "22" at bounding box center [392, 210] width 20 height 17
type input "9/22/2025"
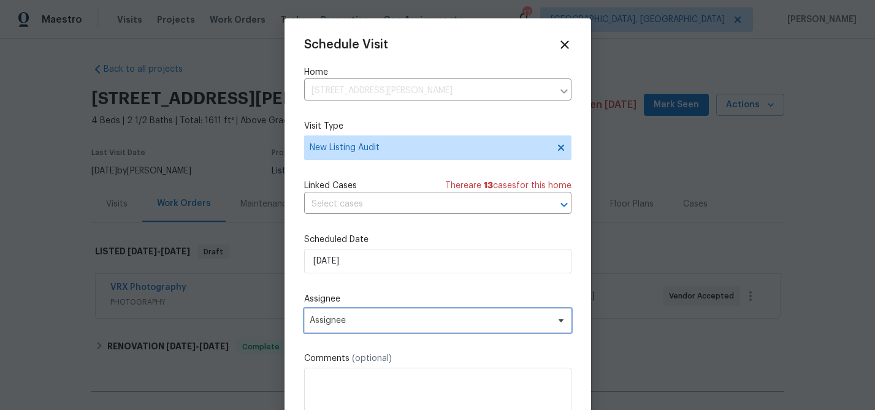
click at [321, 326] on span "Assignee" at bounding box center [437, 320] width 267 height 25
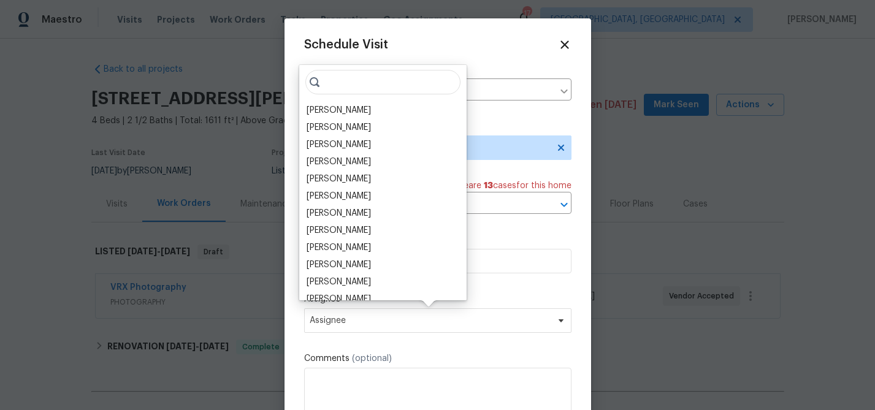
type input "v"
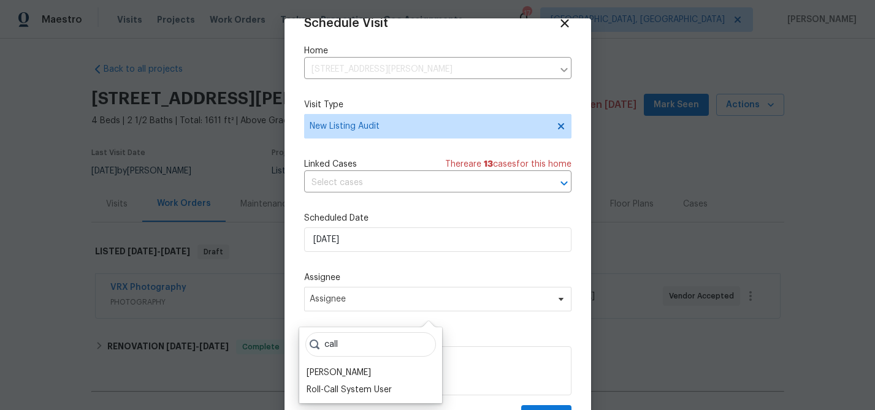
scroll to position [56, 0]
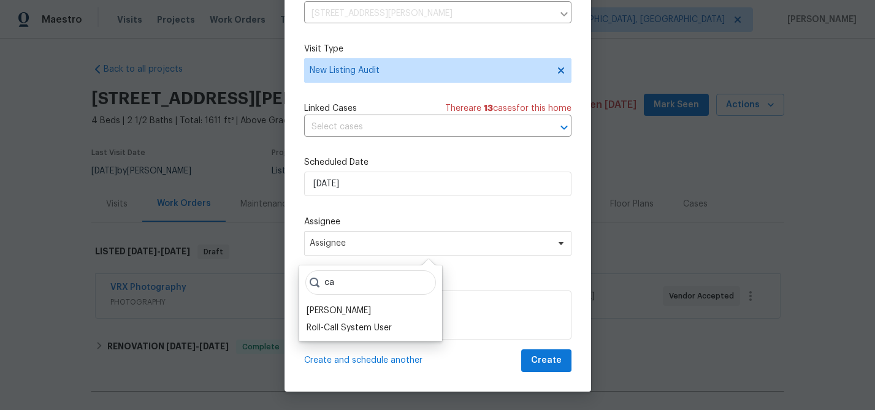
type input "c"
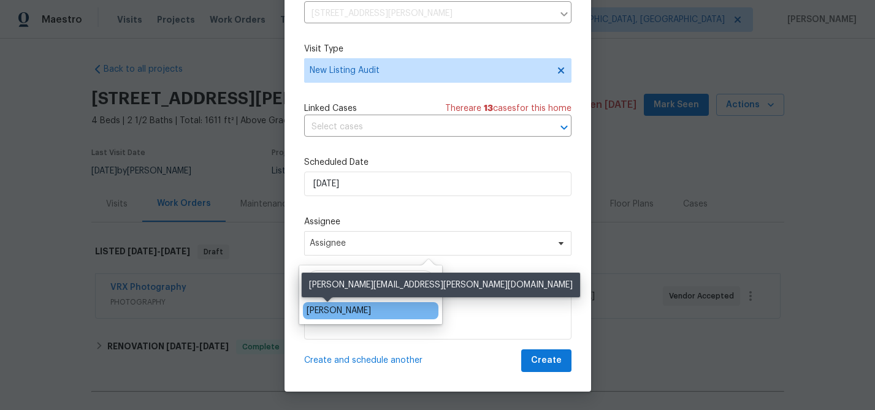
type input "ale"
click at [326, 312] on div "[PERSON_NAME]" at bounding box center [339, 311] width 64 height 12
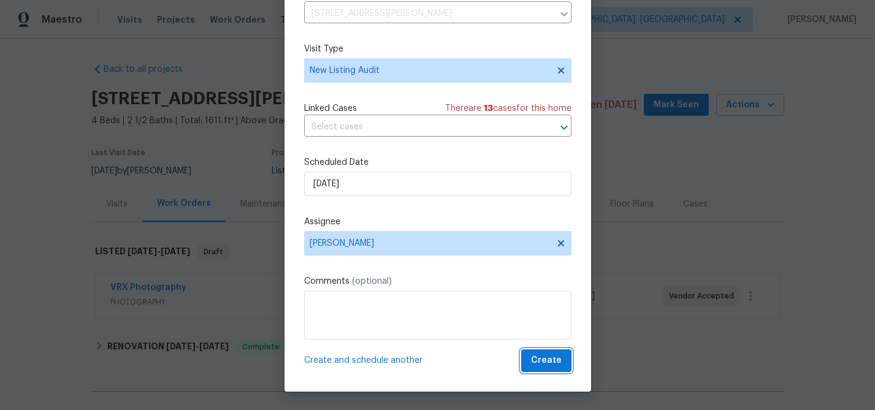
click at [533, 365] on span "Create" at bounding box center [546, 360] width 31 height 15
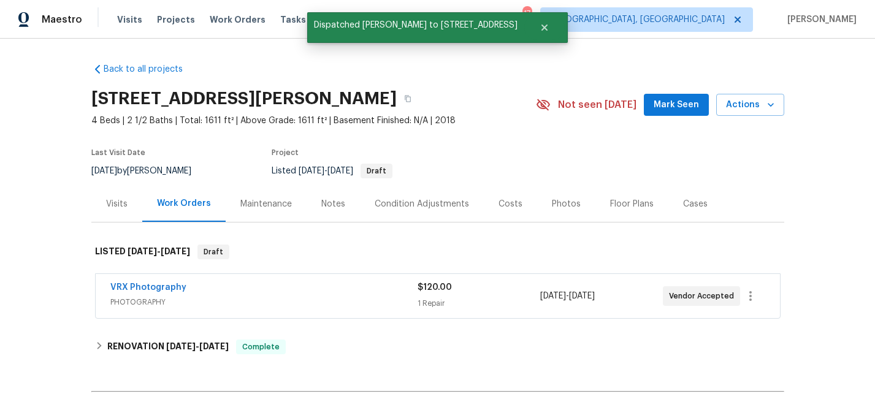
scroll to position [0, 0]
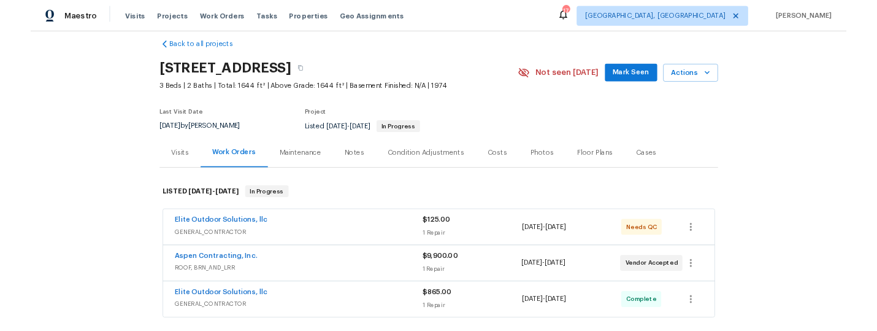
scroll to position [129, 0]
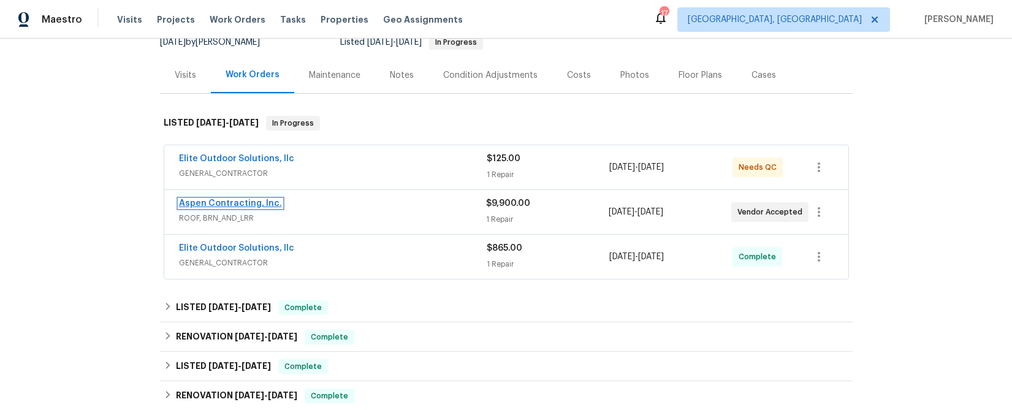
click at [260, 203] on link "Aspen Contracting, Inc." at bounding box center [230, 203] width 103 height 9
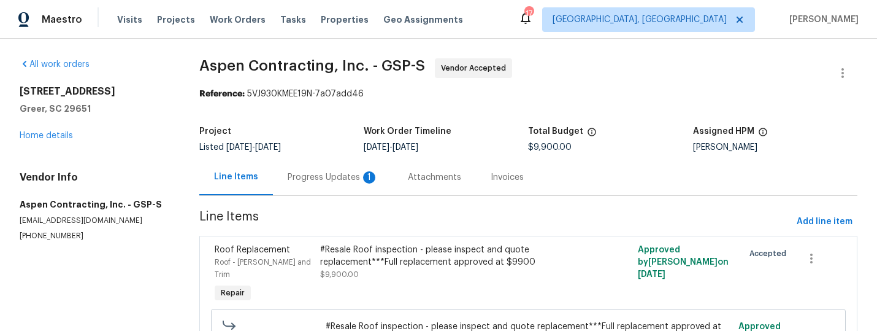
click at [331, 179] on div "Progress Updates 1" at bounding box center [333, 177] width 91 height 12
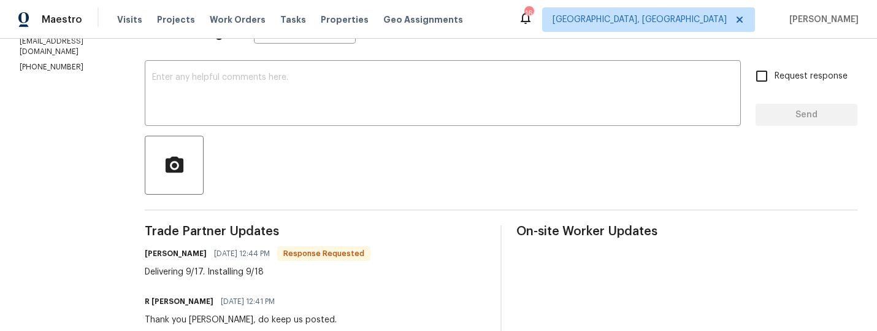
scroll to position [102, 0]
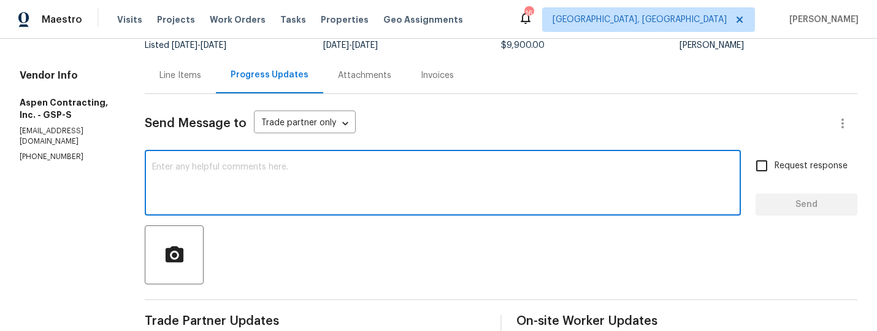
click at [244, 180] on textarea at bounding box center [442, 184] width 581 height 43
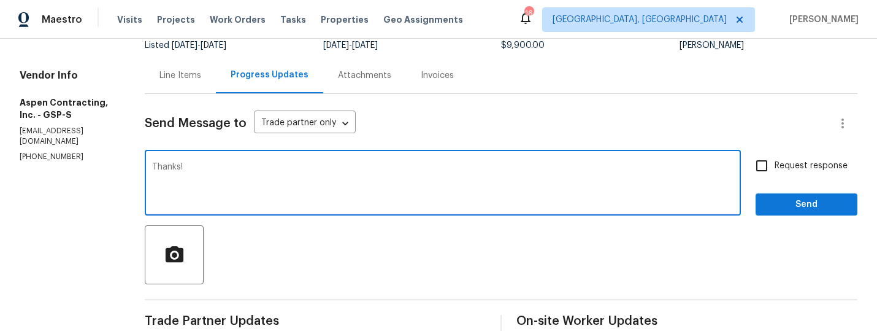
type textarea "Thanks!"
click at [800, 170] on span "Request response" at bounding box center [811, 165] width 73 height 13
click at [775, 170] on input "Request response" at bounding box center [762, 166] width 26 height 26
checkbox input "true"
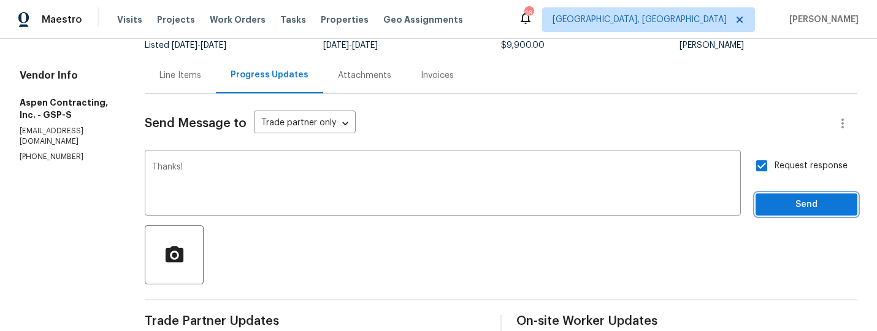
click at [789, 197] on span "Send" at bounding box center [806, 204] width 82 height 15
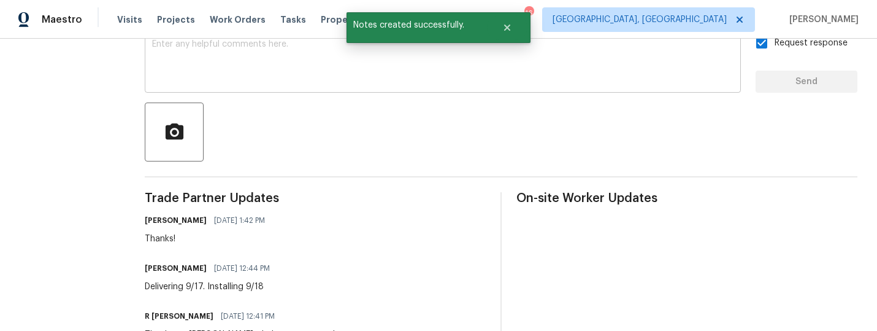
scroll to position [239, 0]
